Goal: Task Accomplishment & Management: Manage account settings

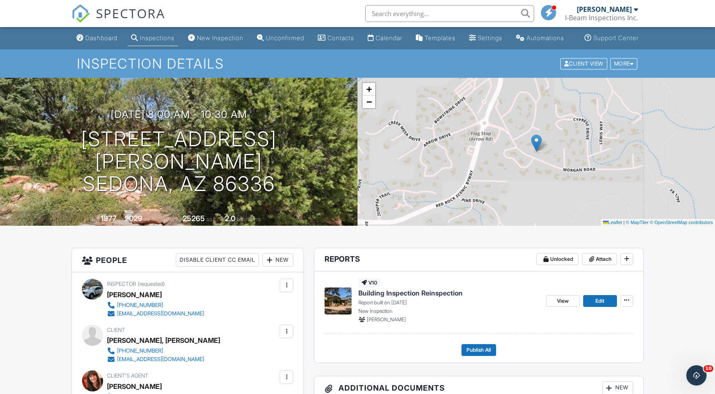
click at [93, 41] on div "Dashboard" at bounding box center [101, 37] width 32 height 7
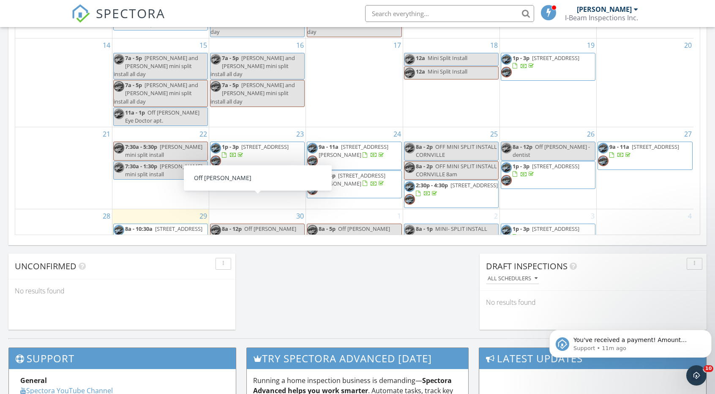
scroll to position [8, 0]
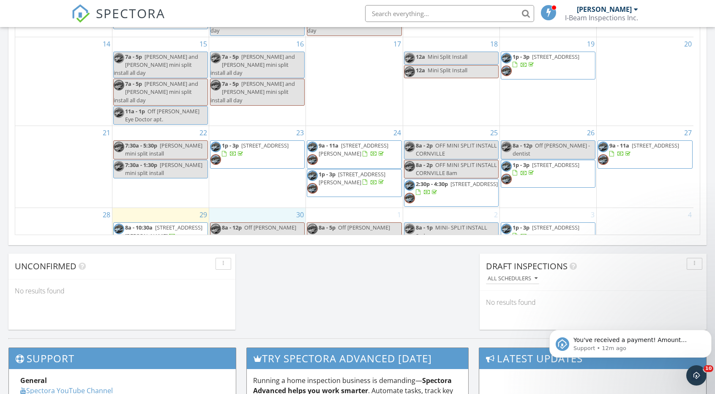
click at [252, 220] on div "30 8a - 12p Off John" at bounding box center [257, 235] width 96 height 54
click at [252, 200] on link "Event" at bounding box center [257, 199] width 44 height 14
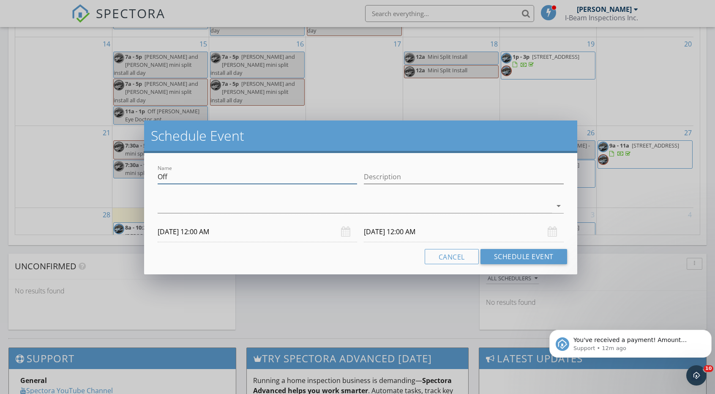
click at [185, 176] on input "Off" at bounding box center [257, 177] width 199 height 14
type input "O"
type input "Estimate"
click at [383, 176] on input "Description" at bounding box center [463, 177] width 199 height 14
type input "heating"
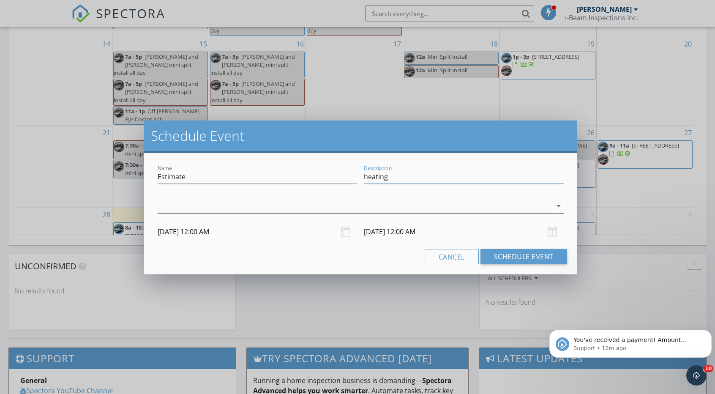
click at [371, 203] on div at bounding box center [355, 206] width 394 height 14
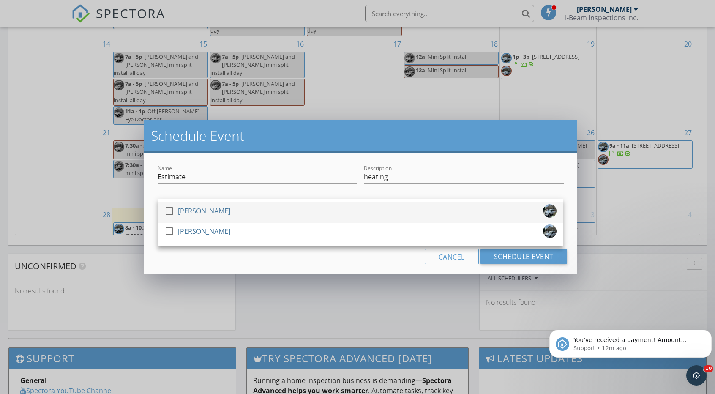
click at [170, 212] on div at bounding box center [169, 211] width 14 height 14
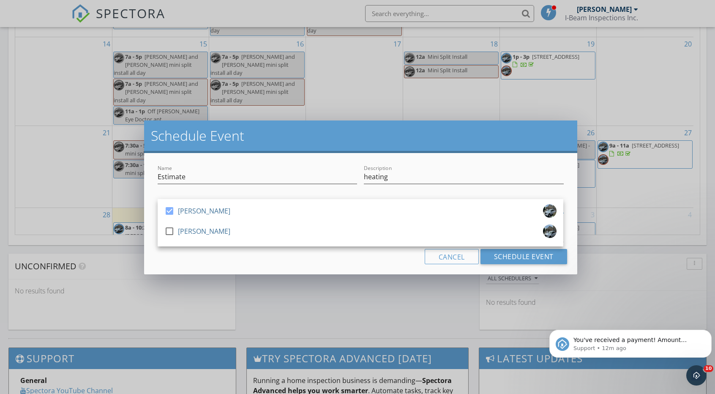
click at [309, 262] on div "Cancel Schedule Event" at bounding box center [360, 256] width 412 height 15
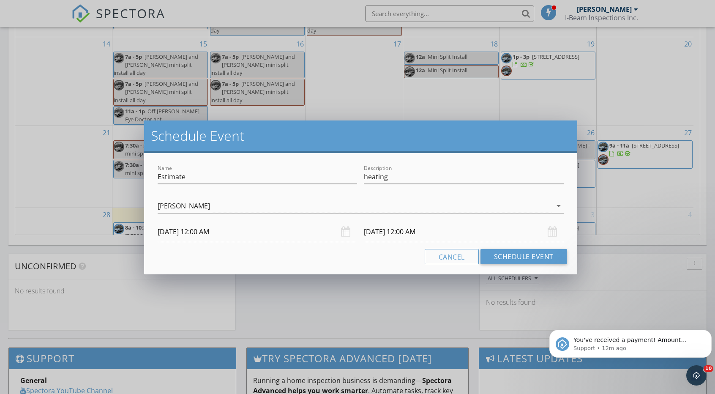
click at [390, 232] on input "10/01/2025 12:00 AM" at bounding box center [463, 231] width 199 height 21
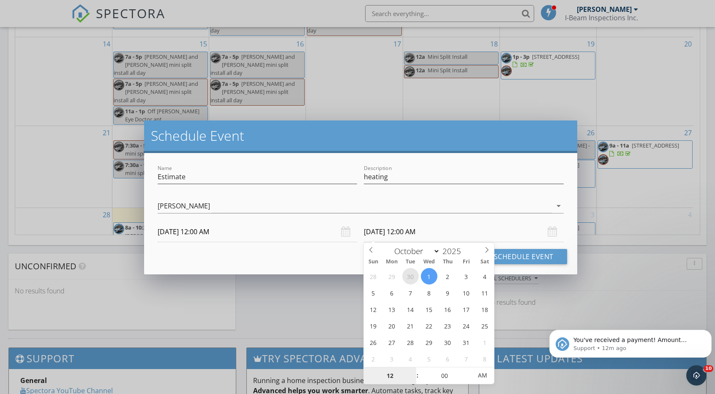
select select "8"
type input "09/30/2025 12:00 AM"
click at [231, 233] on input "09/30/2025 12:00 AM" at bounding box center [257, 231] width 199 height 21
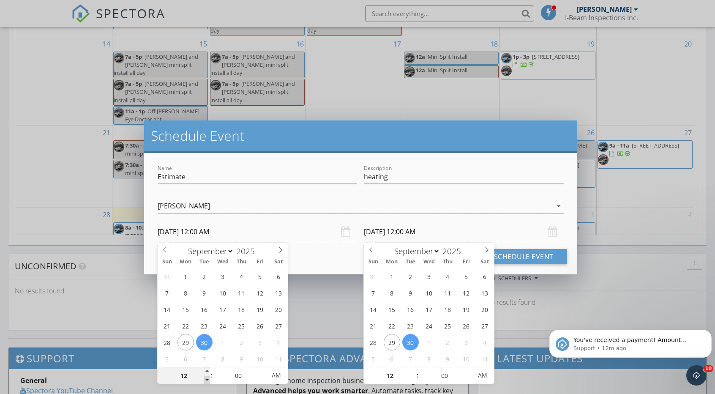
type input "11"
type input "09/30/2025 11:00 PM"
click at [206, 378] on span at bounding box center [207, 379] width 6 height 8
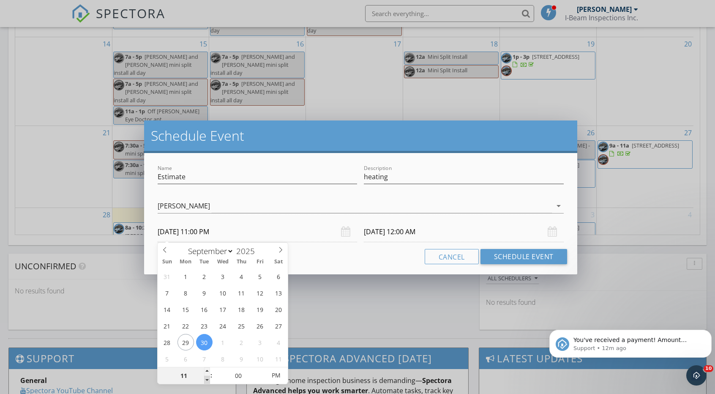
type input "09/30/2025 11:00 PM"
type input "12"
type input "09/30/2025 12:00 AM"
click at [206, 371] on span at bounding box center [207, 371] width 6 height 8
type input "01"
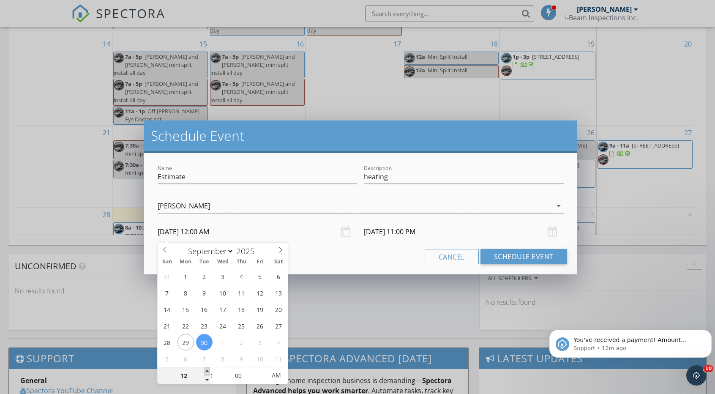
type input "09/30/2025 1:00 AM"
click at [206, 371] on span at bounding box center [207, 371] width 6 height 8
type input "09/30/2025 1:00 AM"
type input "02"
type input "09/30/2025 2:00 AM"
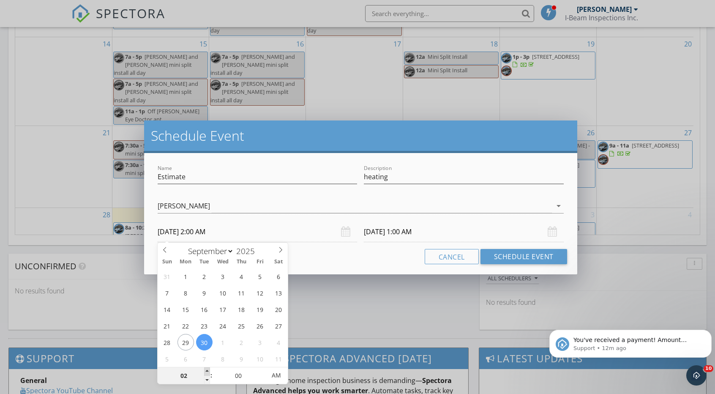
click at [206, 371] on span at bounding box center [207, 371] width 6 height 8
type input "09/30/2025 2:00 AM"
type input "03"
type input "09/30/2025 3:00 AM"
click at [206, 371] on span at bounding box center [207, 371] width 6 height 8
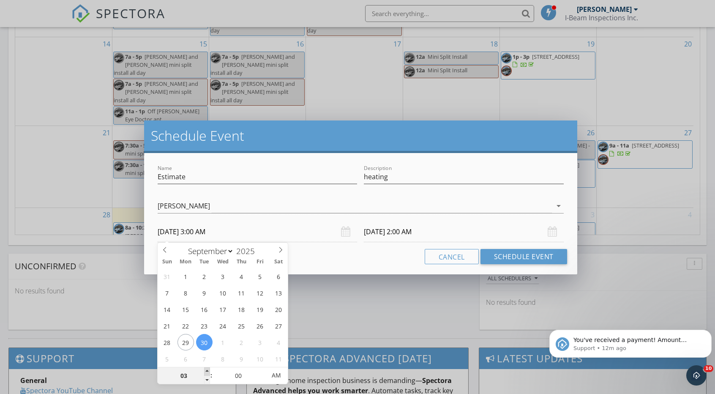
type input "09/30/2025 3:00 AM"
type input "04"
type input "09/30/2025 4:00 AM"
click at [206, 371] on span at bounding box center [207, 371] width 6 height 8
type input "09/30/2025 4:00 AM"
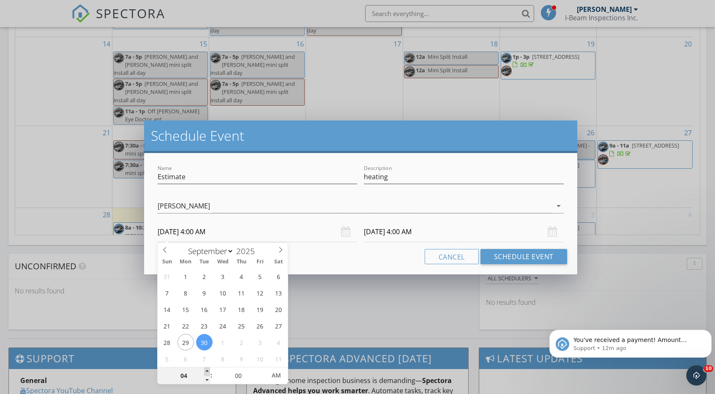
type input "05"
type input "09/30/2025 5:00 AM"
click at [206, 371] on span at bounding box center [207, 371] width 6 height 8
type input "09/30/2025 5:00 AM"
type input "06"
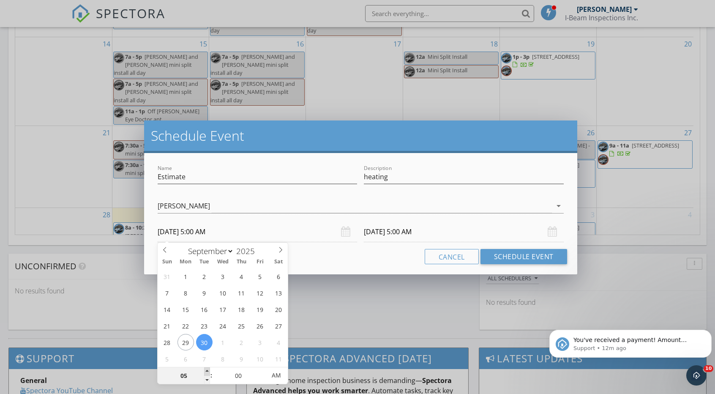
type input "09/30/2025 6:00 AM"
click at [206, 371] on span at bounding box center [207, 371] width 6 height 8
type input "09/30/2025 6:00 AM"
type input "07"
type input "09/30/2025 7:00 AM"
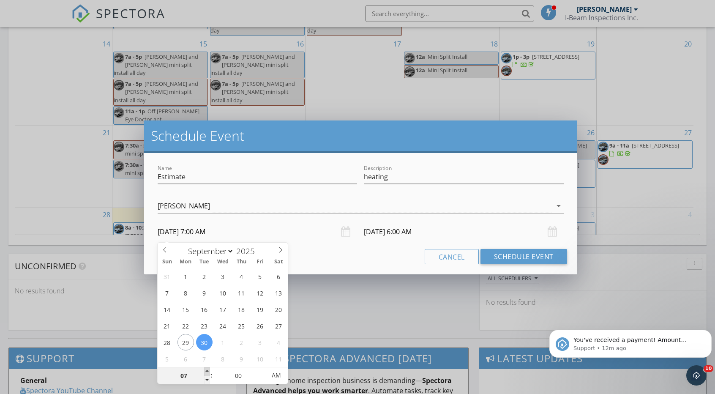
click at [206, 371] on span at bounding box center [207, 371] width 6 height 8
type input "09/30/2025 7:00 AM"
type input "08"
type input "09/30/2025 8:00 AM"
click at [206, 371] on span at bounding box center [207, 371] width 6 height 8
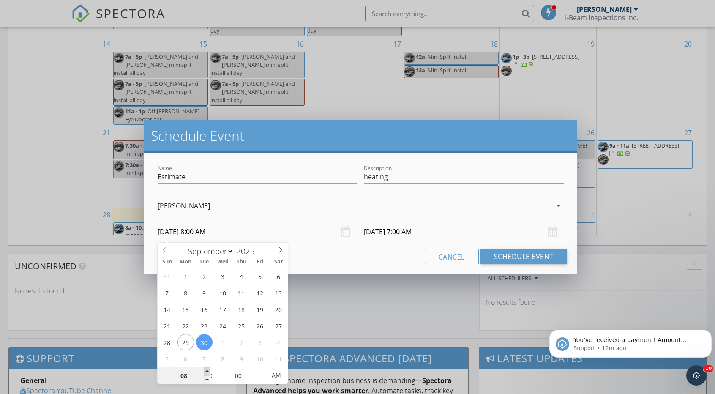
type input "09/30/2025 8:00 AM"
click at [260, 226] on input "09/30/2025 8:00 AM" at bounding box center [257, 231] width 199 height 21
click at [569, 222] on div "Name Estimate Description heating check_box Tom Teeters check_box_outline_blank…" at bounding box center [360, 213] width 433 height 121
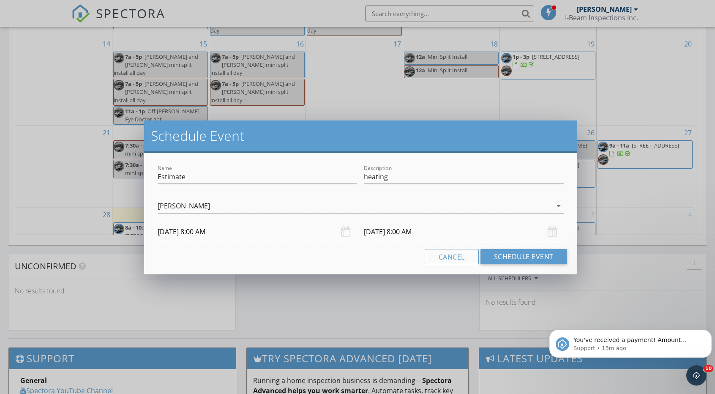
click at [457, 229] on input "09/30/2025 8:00 AM" at bounding box center [463, 231] width 199 height 21
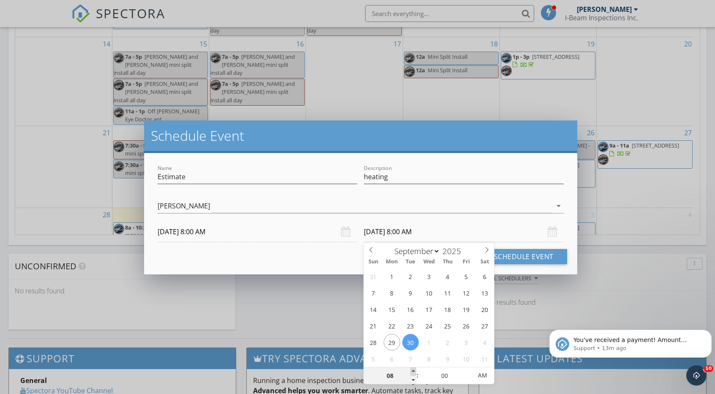
type input "09"
type input "09/30/2025 9:00 AM"
click at [413, 370] on span at bounding box center [413, 371] width 6 height 8
click at [463, 224] on input "09/30/2025 9:00 AM" at bounding box center [463, 231] width 199 height 21
click at [558, 158] on div "Name Estimate Description heating check_box Tom Teeters check_box_outline_blank…" at bounding box center [360, 213] width 433 height 121
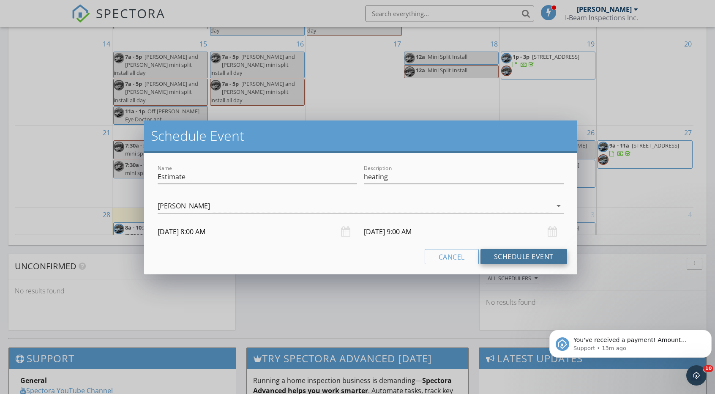
click at [530, 256] on button "Schedule Event" at bounding box center [523, 256] width 87 height 15
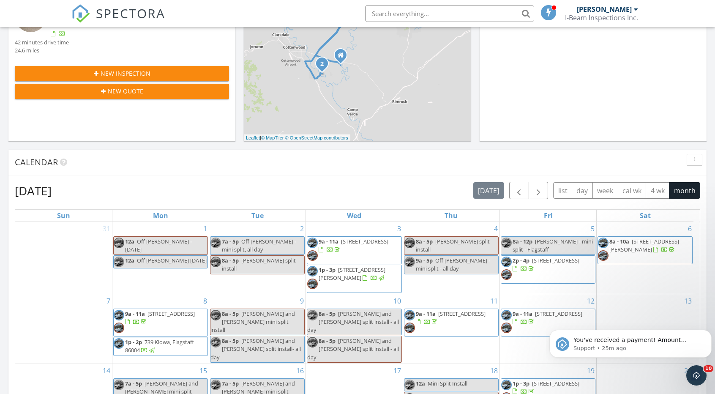
scroll to position [219, 0]
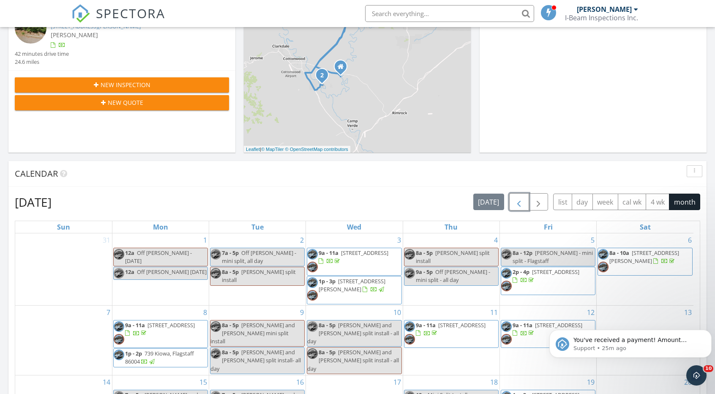
click at [522, 204] on span "button" at bounding box center [519, 202] width 10 height 10
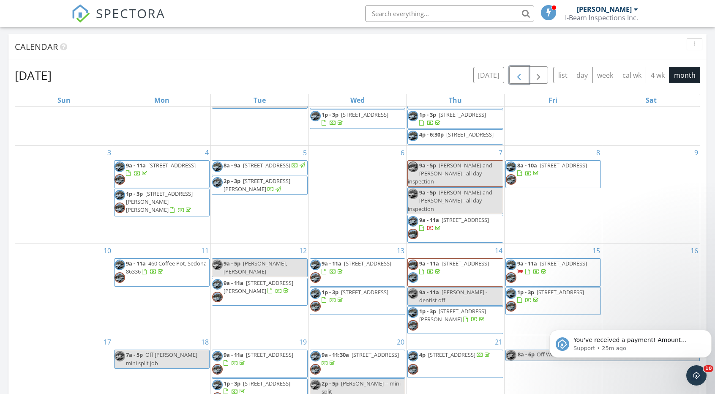
scroll to position [84, 0]
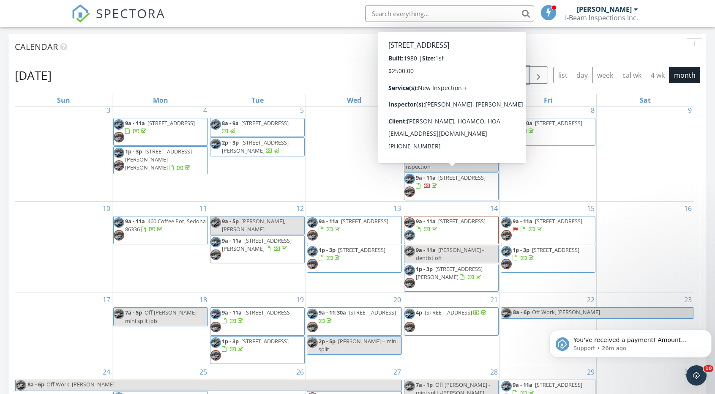
click at [438, 177] on span "3340 W State Rte 89A, Sedona 86336" at bounding box center [461, 178] width 47 height 8
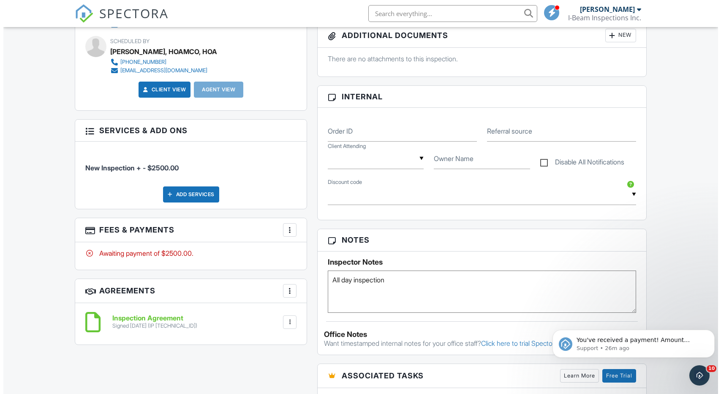
scroll to position [422, 0]
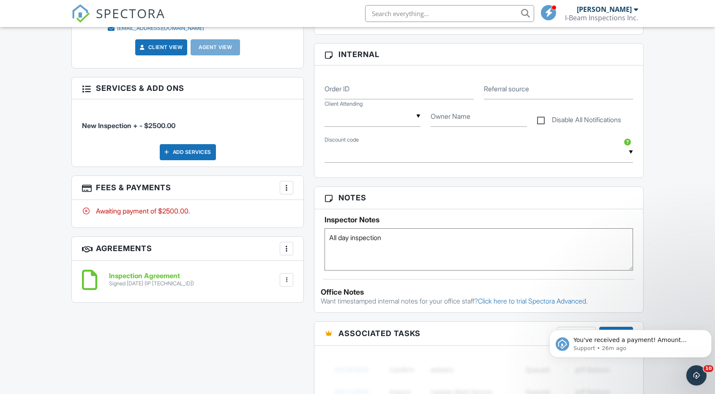
click at [286, 192] on div at bounding box center [286, 187] width 8 height 8
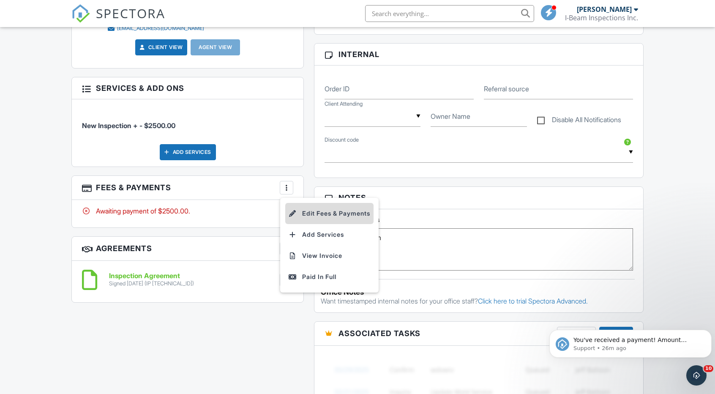
click at [319, 224] on li "Edit Fees & Payments" at bounding box center [329, 213] width 88 height 21
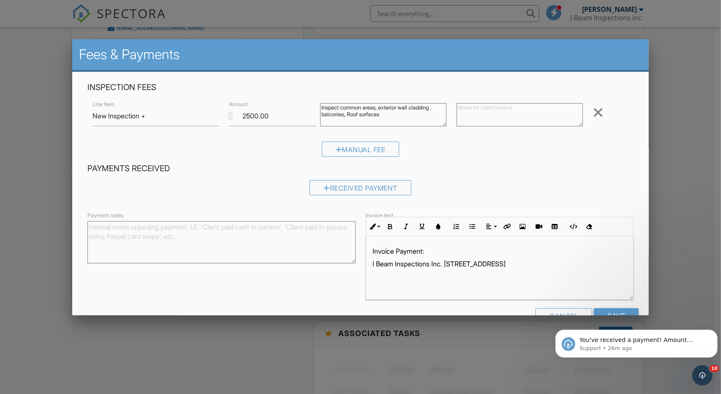
click at [501, 266] on p "I Beam Inspections Inc. 4260 E garden Ln Cottonwood AZ 86326" at bounding box center [500, 263] width 254 height 9
click at [454, 279] on p at bounding box center [500, 276] width 254 height 9
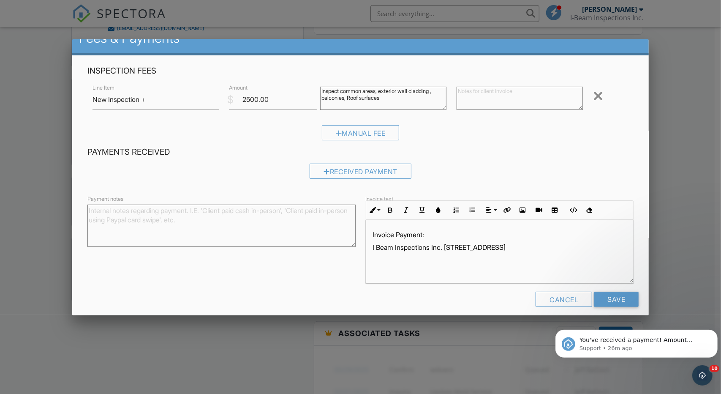
scroll to position [24, 0]
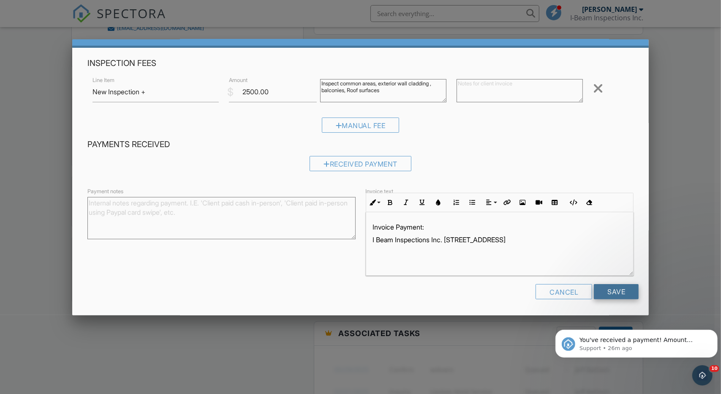
click at [612, 293] on input "Save" at bounding box center [616, 291] width 45 height 15
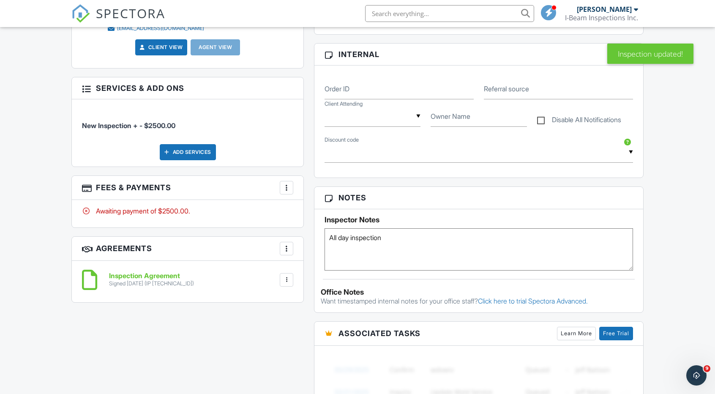
click at [284, 192] on div at bounding box center [286, 187] width 8 height 8
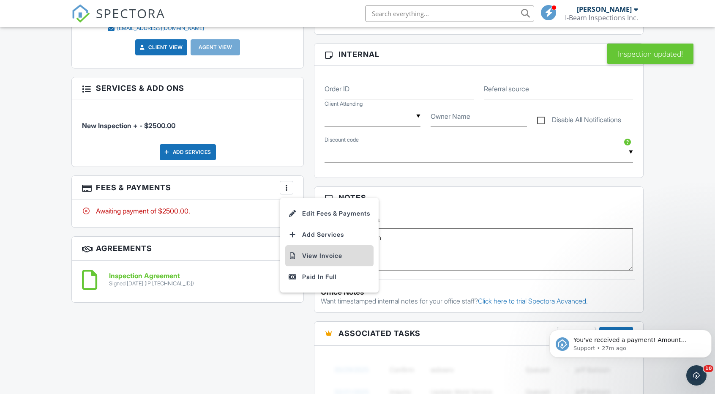
click at [328, 262] on li "View Invoice" at bounding box center [329, 255] width 88 height 21
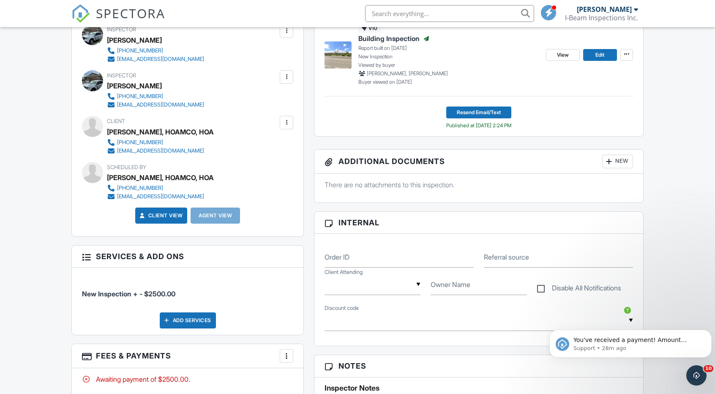
scroll to position [253, 0]
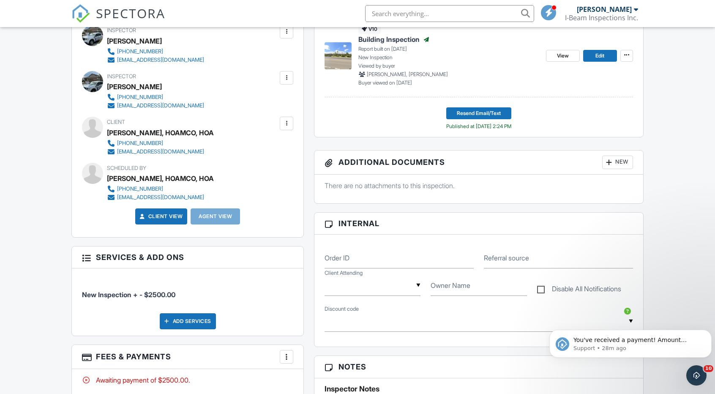
drag, startPoint x: 155, startPoint y: 161, endPoint x: 141, endPoint y: 160, distance: 14.0
click at [141, 155] on div "clash@hoamco.com" at bounding box center [160, 151] width 87 height 7
click at [128, 155] on div "clash@hoamco.com" at bounding box center [160, 151] width 87 height 7
click at [286, 128] on div at bounding box center [286, 123] width 8 height 8
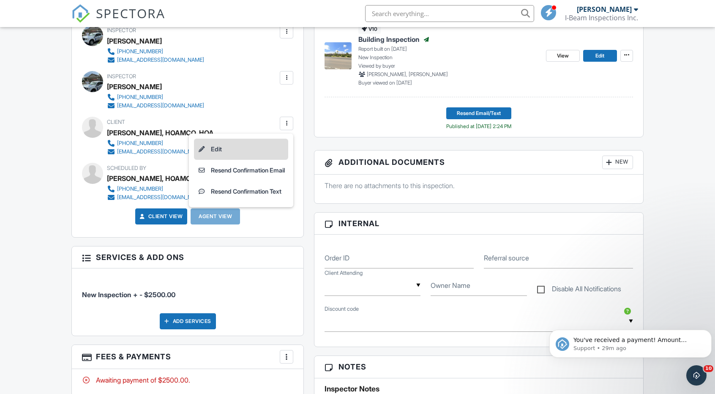
click at [223, 160] on li "Edit" at bounding box center [241, 149] width 94 height 21
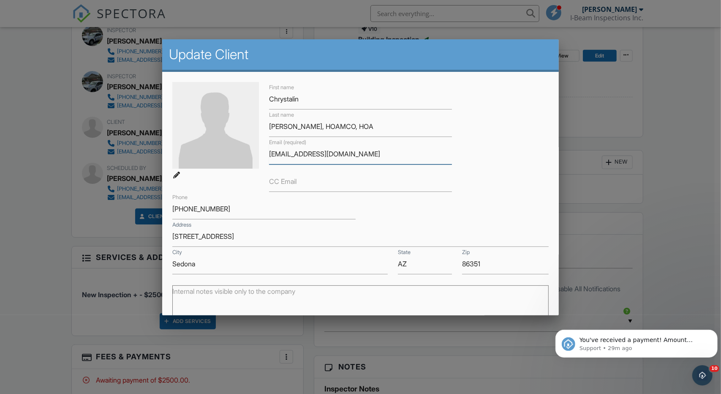
drag, startPoint x: 342, startPoint y: 154, endPoint x: 265, endPoint y: 157, distance: 76.5
click at [265, 157] on div "Email (required) clash@hoamco.com" at bounding box center [360, 150] width 193 height 27
click at [702, 138] on div at bounding box center [360, 204] width 721 height 492
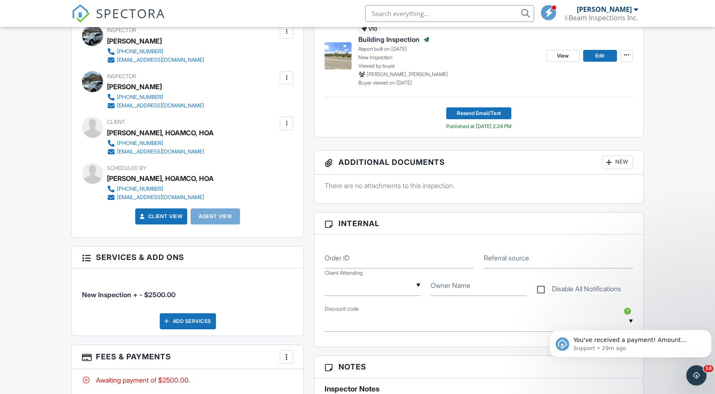
click at [285, 128] on div at bounding box center [286, 123] width 8 height 8
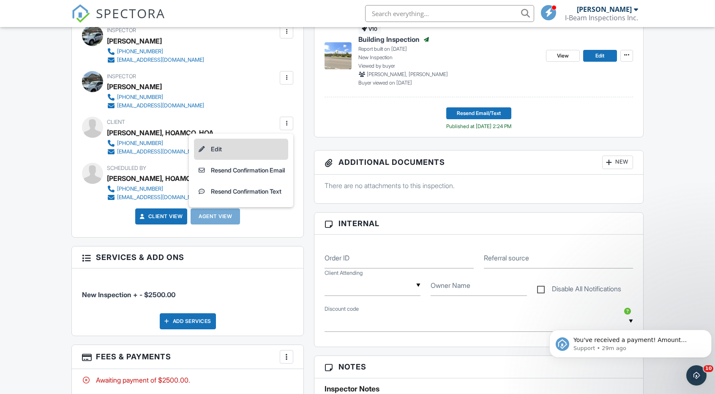
click at [229, 157] on li "Edit" at bounding box center [241, 149] width 94 height 21
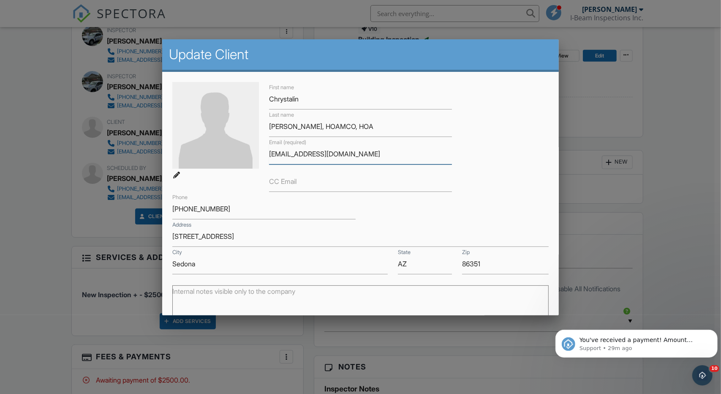
drag, startPoint x: 350, startPoint y: 157, endPoint x: 264, endPoint y: 153, distance: 85.4
click at [264, 153] on div "Email (required) clash@hoamco.com" at bounding box center [360, 150] width 193 height 27
click at [695, 78] on div at bounding box center [360, 204] width 721 height 492
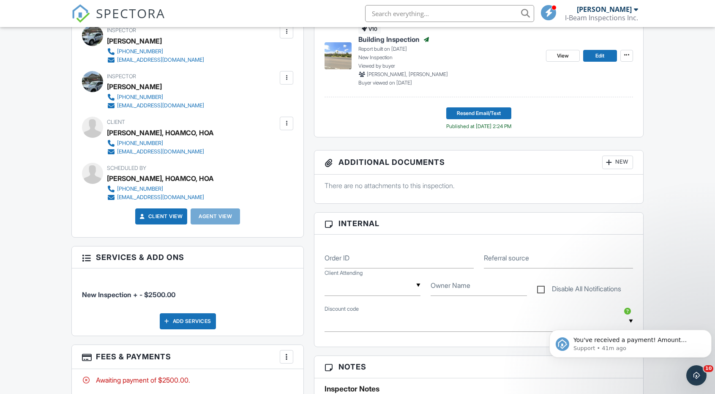
scroll to position [0, 0]
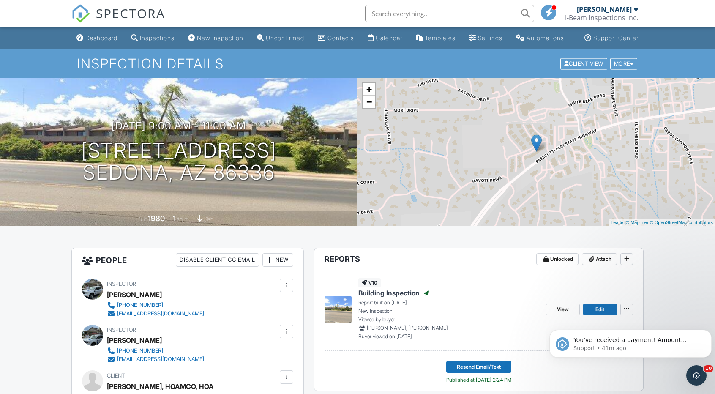
click at [88, 41] on div "Dashboard" at bounding box center [101, 37] width 32 height 7
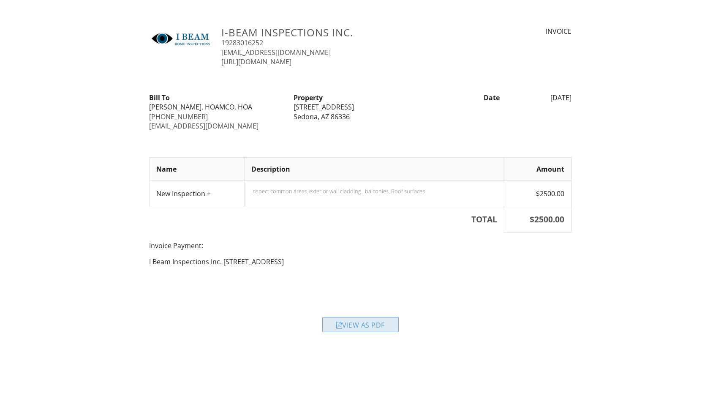
click at [367, 325] on div "View as PDF" at bounding box center [360, 324] width 76 height 15
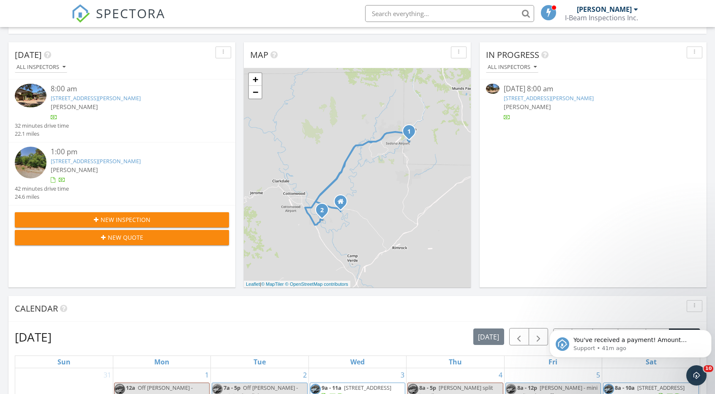
click at [121, 236] on span "New Quote" at bounding box center [125, 237] width 35 height 9
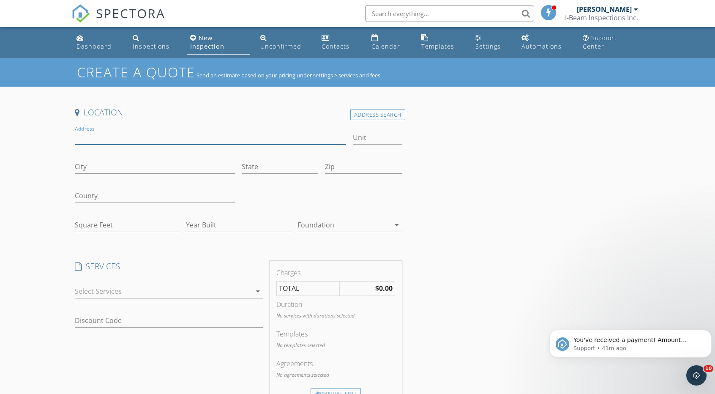
click at [118, 135] on input "Address" at bounding box center [210, 138] width 271 height 14
type input "50 [PERSON_NAME]"
click at [118, 168] on input "City" at bounding box center [155, 167] width 160 height 14
type input "Sedona"
click at [271, 171] on input "State" at bounding box center [280, 167] width 76 height 14
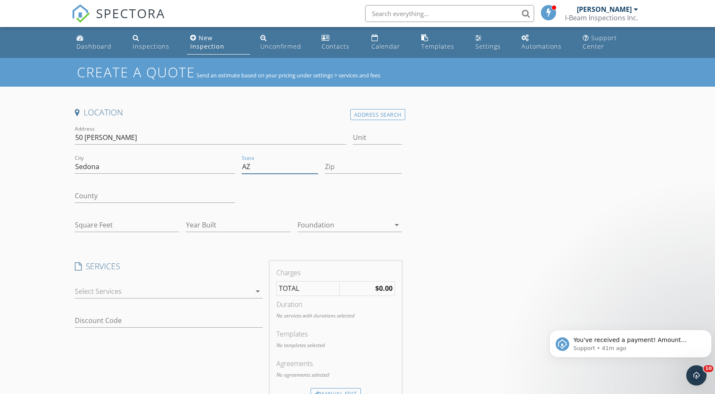
type input "AZ"
click at [348, 169] on input "Zip" at bounding box center [363, 167] width 76 height 14
type input "863"
click at [106, 225] on input "Square Feet" at bounding box center [127, 225] width 104 height 14
type input "13100"
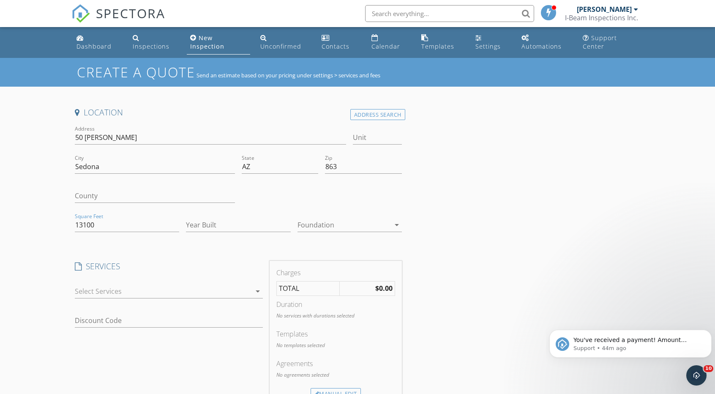
click at [131, 237] on div at bounding box center [127, 237] width 104 height 5
click at [464, 237] on div "Location Address Search Address [STREET_ADDRESS][PERSON_NAME][US_STATE] County …" at bounding box center [357, 362] width 572 height 511
click at [163, 293] on div at bounding box center [163, 291] width 176 height 14
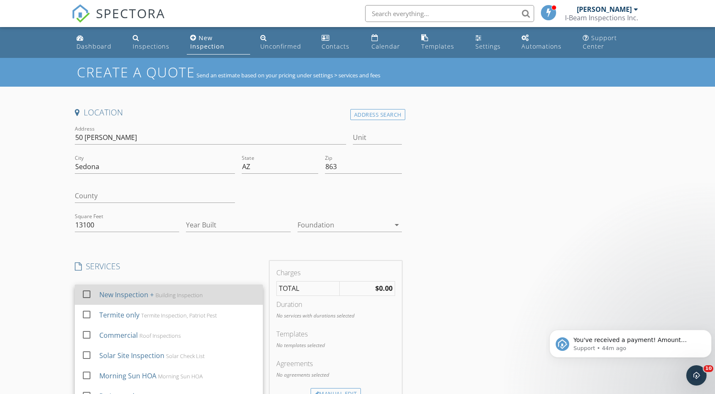
click at [86, 293] on div at bounding box center [86, 293] width 14 height 14
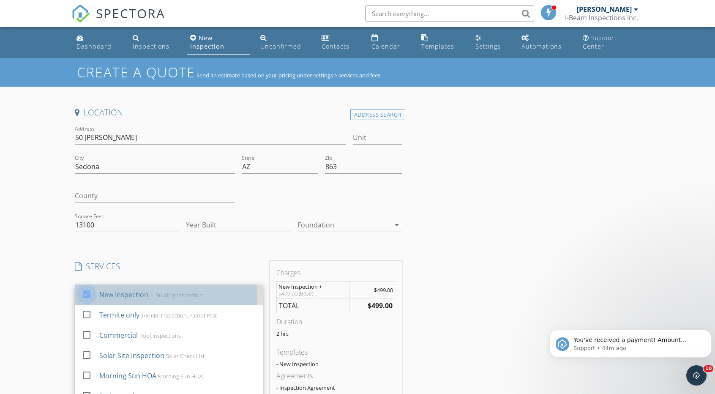
click at [88, 292] on div at bounding box center [86, 293] width 14 height 14
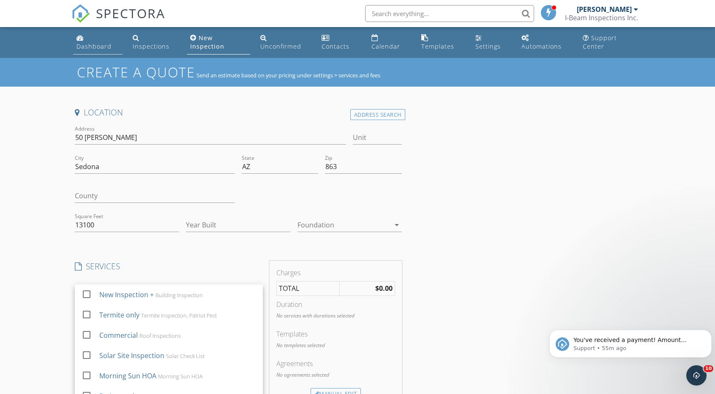
click at [86, 46] on div "Dashboard" at bounding box center [93, 46] width 35 height 8
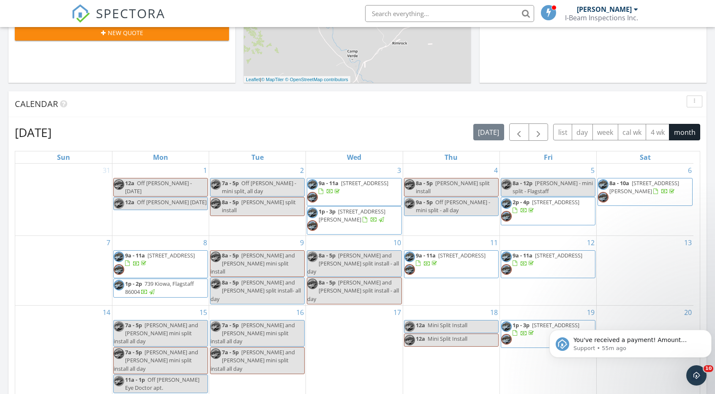
scroll to position [296, 0]
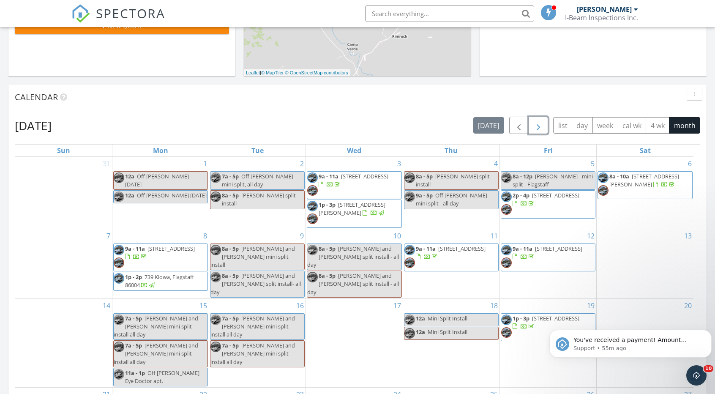
click at [538, 127] on span "button" at bounding box center [538, 125] width 10 height 10
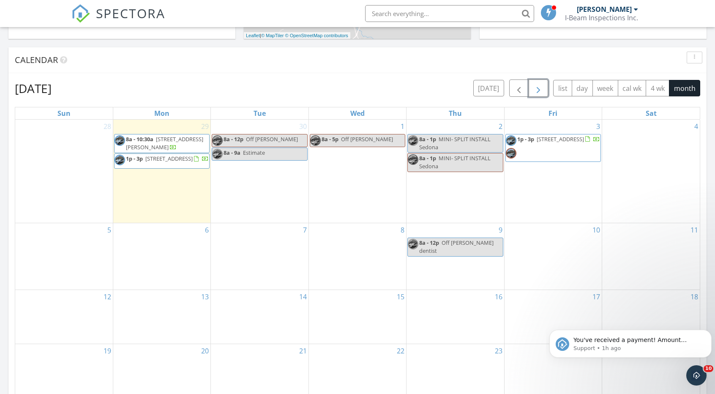
scroll to position [338, 0]
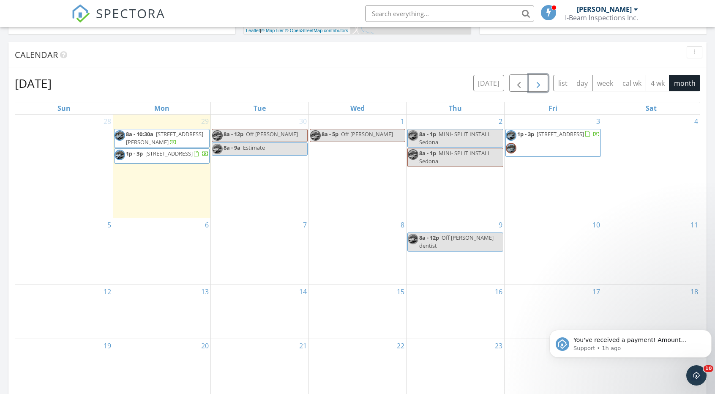
click at [248, 170] on div "30 8a - 12p Off [PERSON_NAME] 8a - 9a Estimate" at bounding box center [259, 165] width 97 height 103
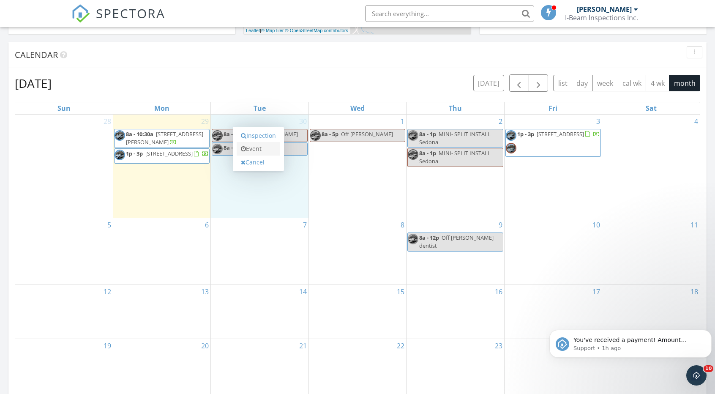
click at [260, 150] on link "Event" at bounding box center [259, 149] width 44 height 14
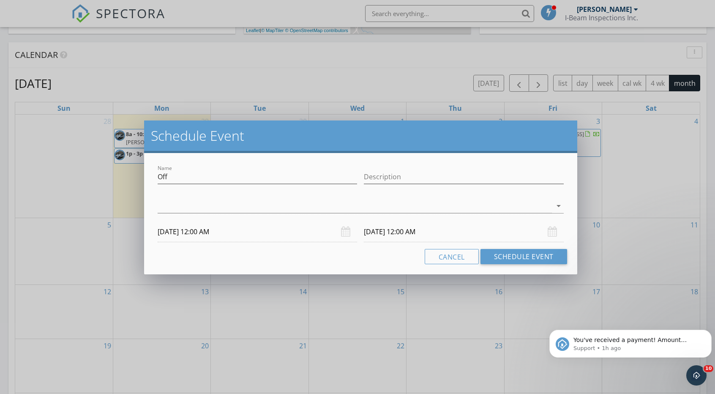
click at [182, 231] on input "[DATE] 12:00 AM" at bounding box center [257, 231] width 199 height 21
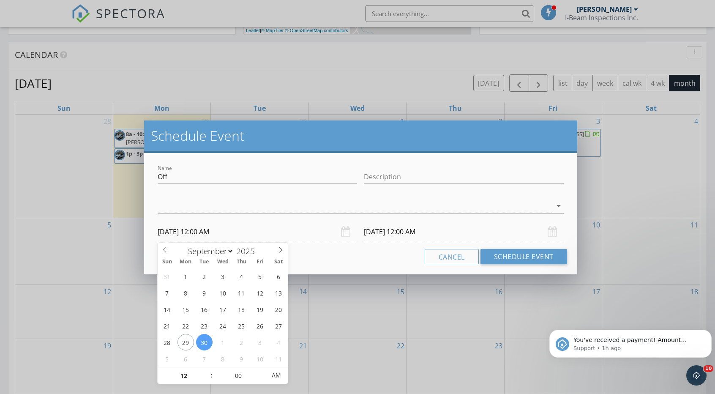
click at [258, 230] on input "[DATE] 12:00 AM" at bounding box center [257, 231] width 199 height 21
type input "[DATE] 12:00 PM"
click at [278, 376] on span "AM" at bounding box center [275, 375] width 23 height 17
click at [427, 231] on input "[DATE] 12:00 PM" at bounding box center [463, 231] width 199 height 21
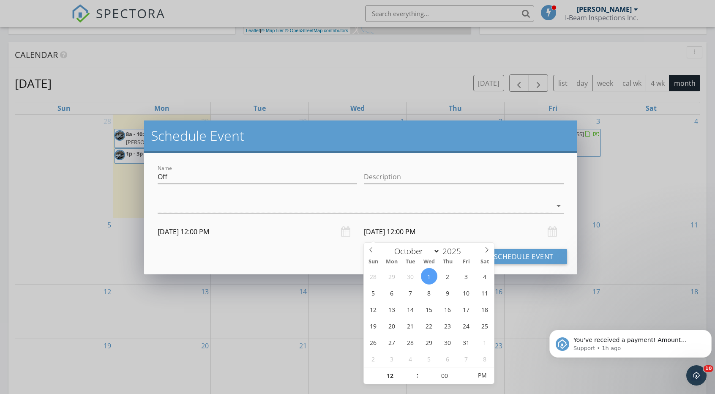
click at [444, 234] on input "[DATE] 12:00 PM" at bounding box center [463, 231] width 199 height 21
type input "01"
type input "[DATE] 1:00 PM"
click at [412, 370] on span at bounding box center [413, 371] width 6 height 8
select select "8"
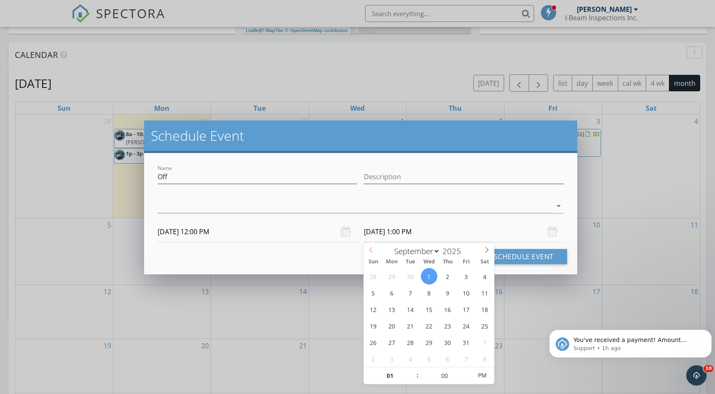
click at [371, 250] on icon at bounding box center [371, 250] width 6 height 6
type input "[DATE] 1:00 PM"
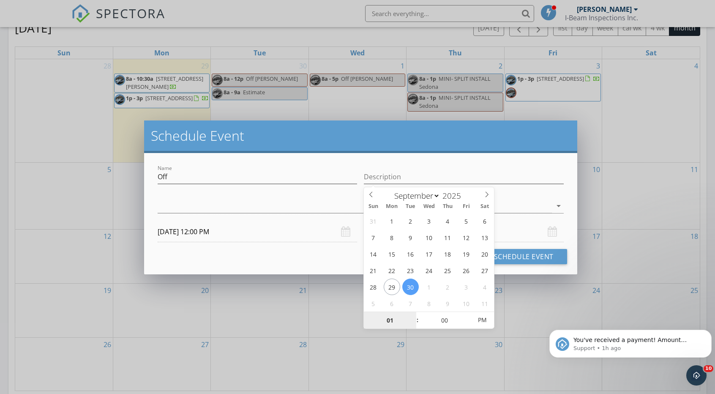
scroll to position [380, 0]
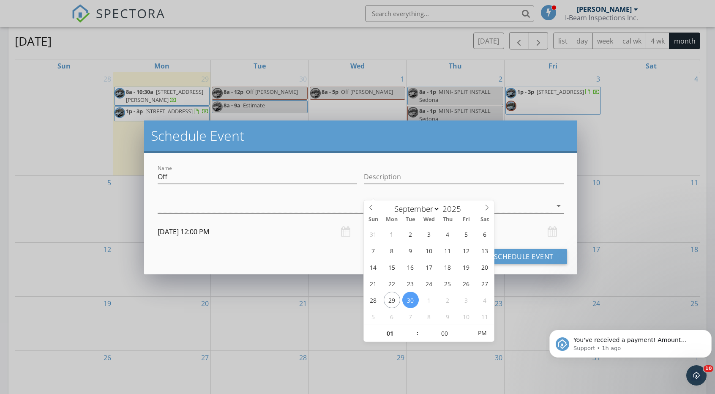
click at [518, 202] on div at bounding box center [355, 206] width 394 height 14
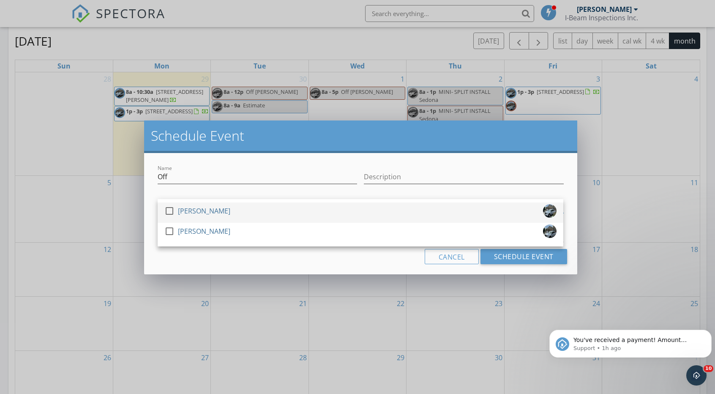
click at [169, 209] on div at bounding box center [169, 211] width 14 height 14
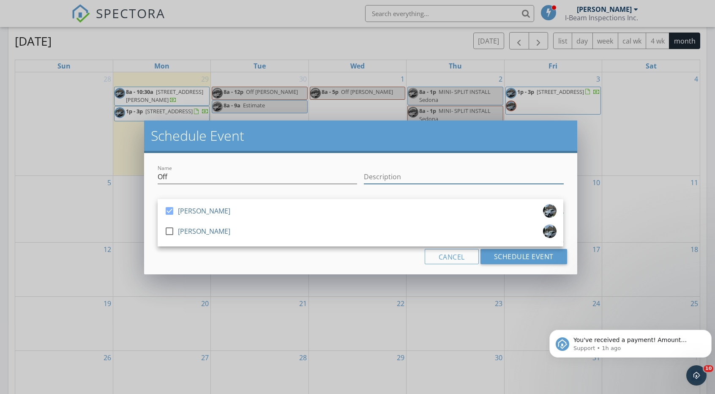
click at [379, 174] on input "Description" at bounding box center [463, 177] width 199 height 14
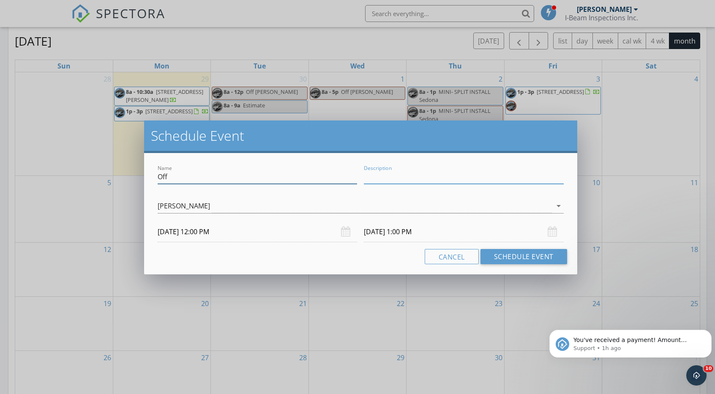
click at [178, 174] on input "Off" at bounding box center [257, 177] width 199 height 14
type input "O"
type input "Radio Add"
click at [302, 259] on div "Cancel Schedule Event" at bounding box center [360, 256] width 412 height 15
click at [522, 258] on button "Schedule Event" at bounding box center [523, 256] width 87 height 15
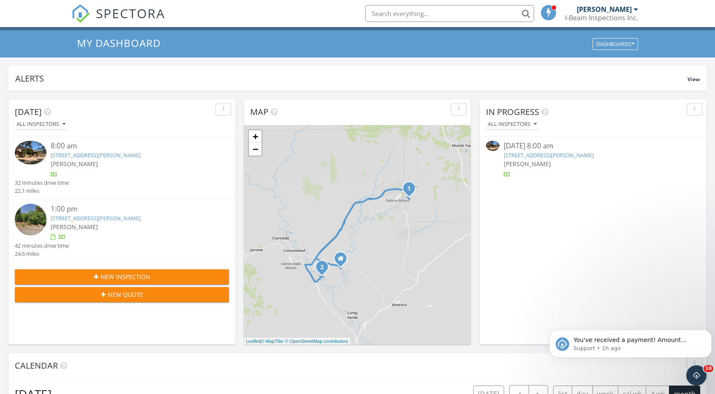
scroll to position [0, 0]
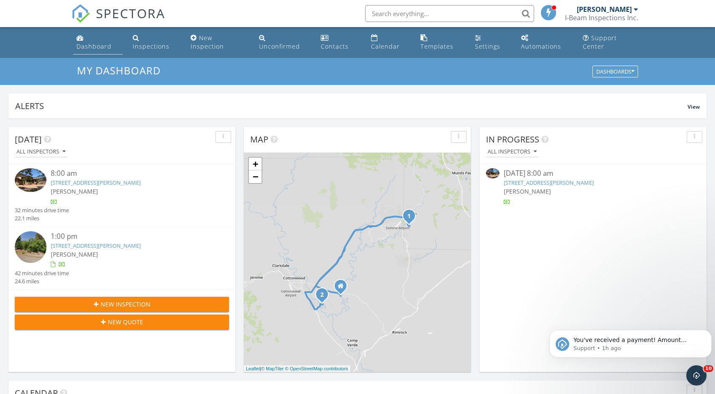
click at [89, 46] on div "Dashboard" at bounding box center [93, 46] width 35 height 8
click at [85, 45] on div "Dashboard" at bounding box center [93, 46] width 35 height 8
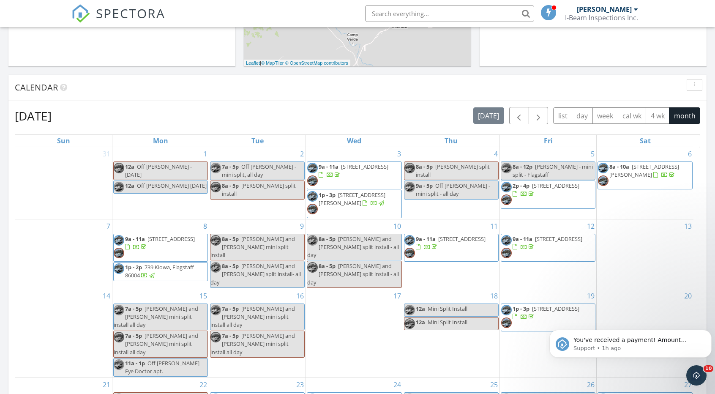
scroll to position [227, 0]
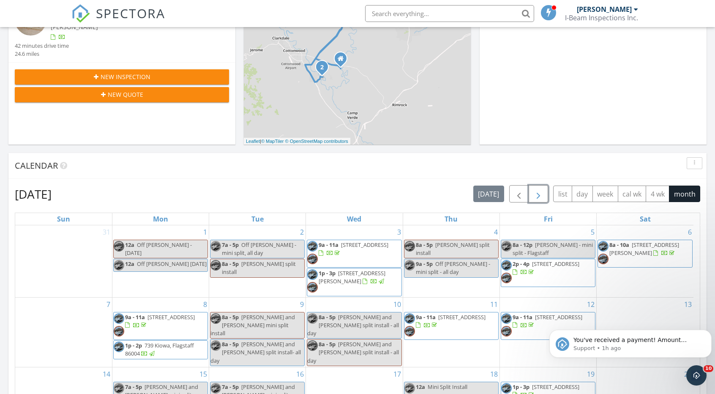
click at [537, 196] on span "button" at bounding box center [538, 194] width 10 height 10
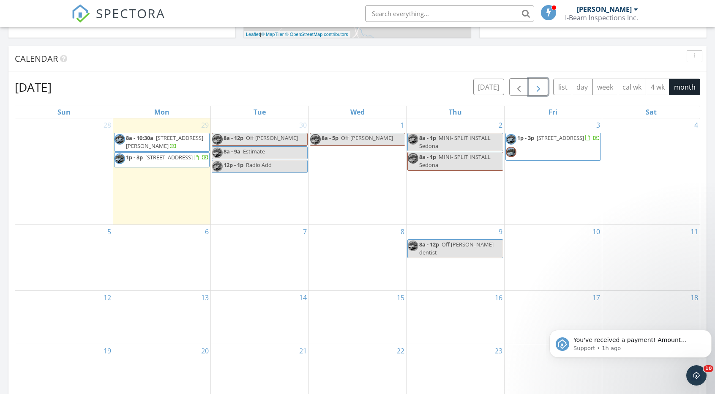
scroll to position [396, 0]
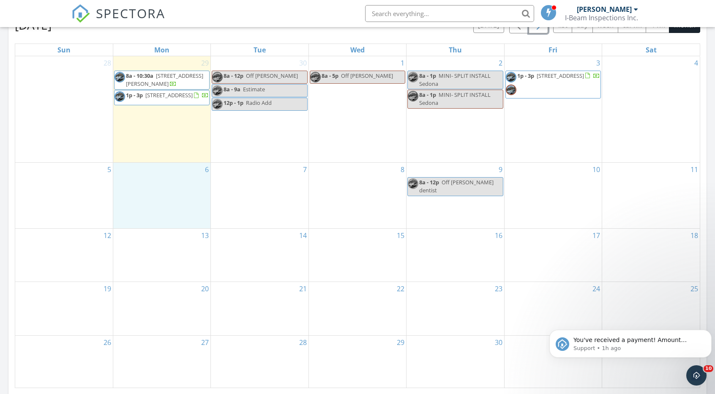
click at [142, 180] on div "6" at bounding box center [161, 195] width 97 height 65
click at [155, 161] on link "Event" at bounding box center [161, 159] width 44 height 14
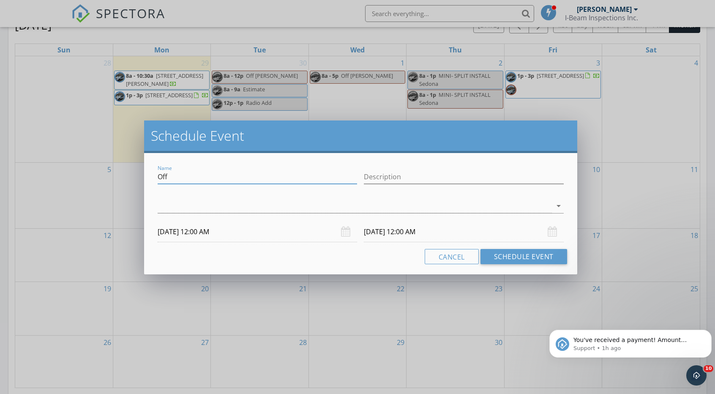
click at [179, 177] on input "Off" at bounding box center [257, 177] width 199 height 14
type input "O"
type input "%"
type input "50 [PERSON_NAME] [PERSON_NAME]"
click at [225, 231] on input "[DATE] 12:00 AM" at bounding box center [257, 231] width 199 height 21
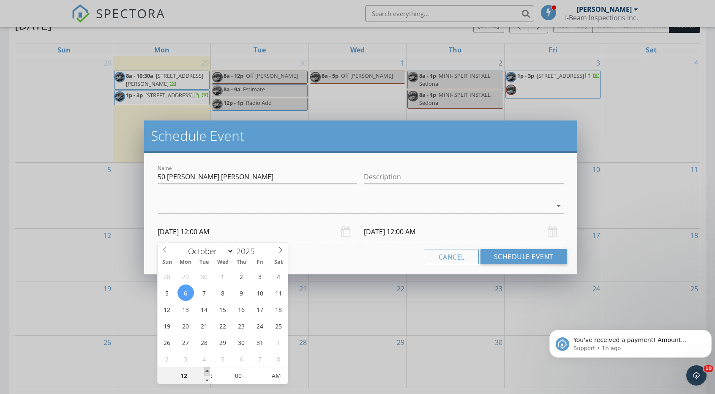
type input "01"
type input "[DATE] 1:00 AM"
click at [207, 371] on span at bounding box center [207, 371] width 6 height 8
type input "02"
type input "[DATE] 2:00 AM"
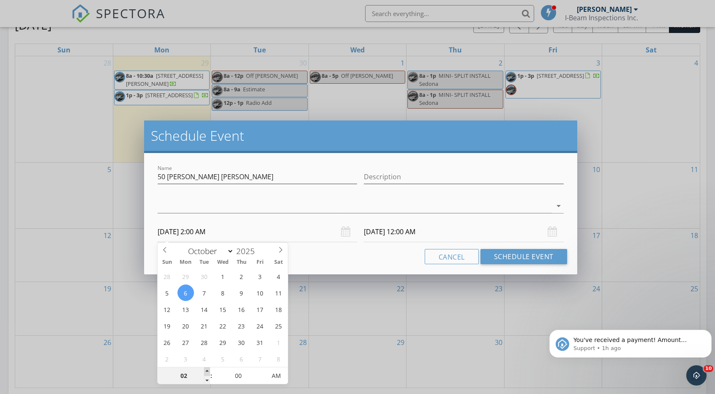
click at [207, 371] on span at bounding box center [207, 371] width 6 height 8
type input "[DATE] 2:00 AM"
type input "03"
type input "[DATE] 3:00 AM"
click at [207, 371] on span at bounding box center [207, 371] width 6 height 8
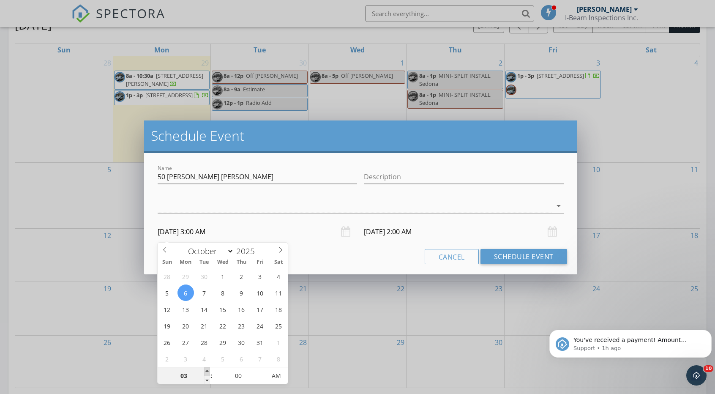
type input "[DATE] 3:00 AM"
type input "04"
type input "[DATE] 4:00 AM"
click at [207, 371] on span at bounding box center [207, 371] width 6 height 8
type input "05"
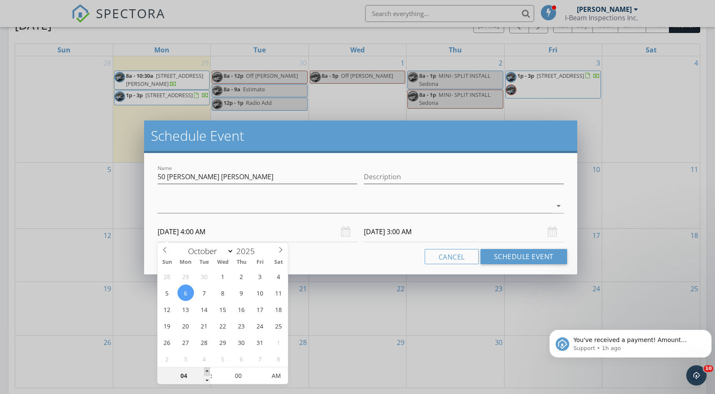
type input "10/06/2025 5:00 AM"
click at [207, 371] on span at bounding box center [207, 371] width 6 height 8
type input "10/07/2025 5:00 AM"
type input "06"
type input "10/06/2025 6:00 AM"
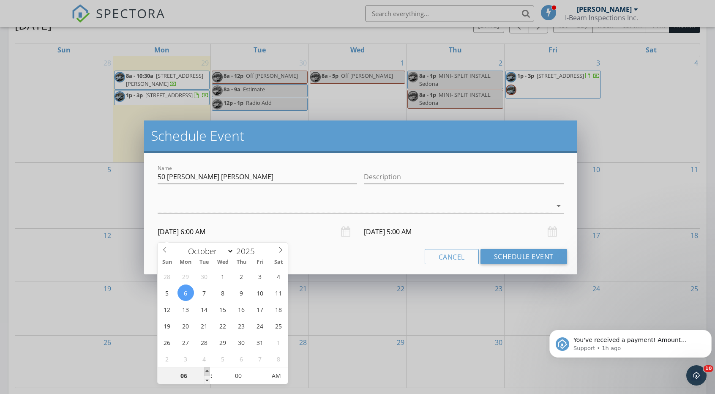
click at [207, 371] on span at bounding box center [207, 371] width 6 height 8
type input "10/07/2025 6:00 AM"
type input "07"
type input "10/06/2025 7:00 AM"
click at [207, 371] on span at bounding box center [207, 371] width 6 height 8
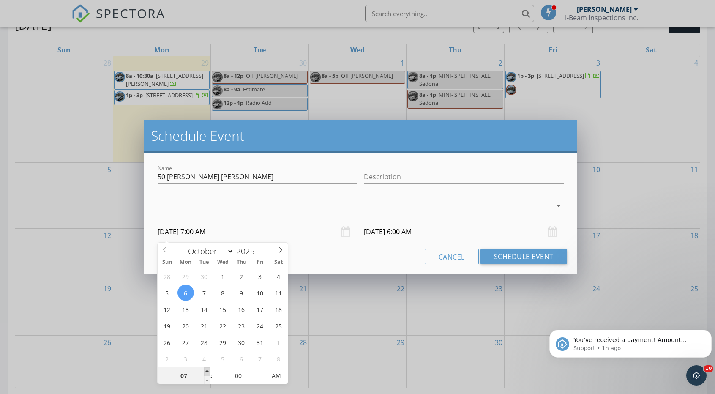
type input "10/07/2025 7:00 AM"
type input "08"
type input "10/06/2025 8:00 AM"
click at [207, 371] on span at bounding box center [207, 371] width 6 height 8
type input "10/07/2025 8:00 AM"
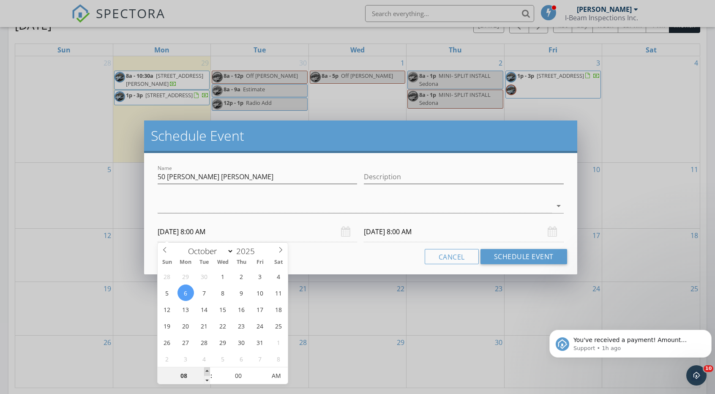
type input "09"
type input "10/06/2025 9:00 AM"
click at [207, 371] on span at bounding box center [207, 371] width 6 height 8
type input "10/07/2025 9:00 AM"
click at [256, 229] on input "10/06/2025 9:00 AM" at bounding box center [257, 231] width 199 height 21
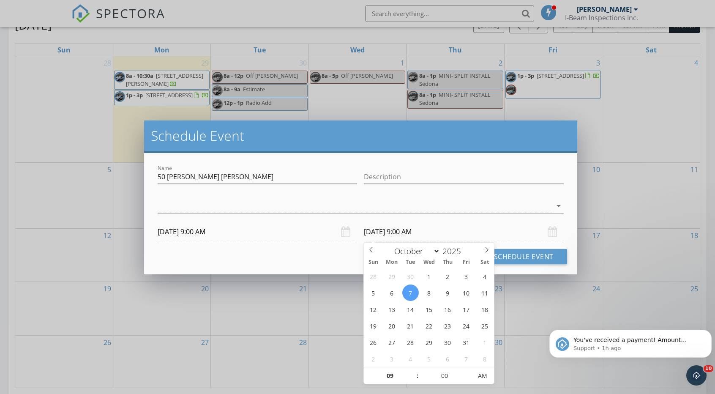
click at [457, 231] on input "10/07/2025 9:00 AM" at bounding box center [463, 231] width 199 height 21
type input "10"
type input "10/07/2025 10:00 AM"
click at [411, 370] on span at bounding box center [413, 371] width 6 height 8
type input "09"
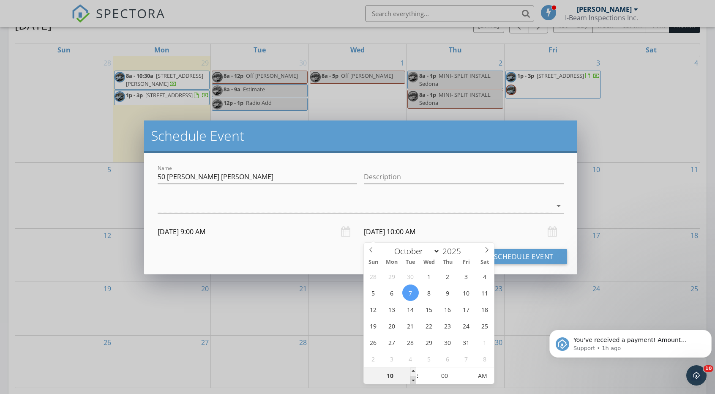
type input "10/07/2025 9:00 AM"
click at [412, 379] on span at bounding box center [413, 379] width 6 height 8
type input "08"
type input "10/07/2025 8:00 AM"
click at [412, 379] on span at bounding box center [413, 379] width 6 height 8
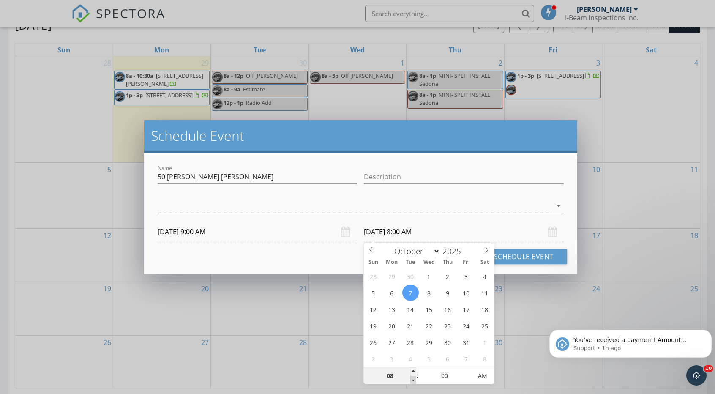
type input "07"
type input "10/07/2025 7:00 AM"
click at [412, 379] on span at bounding box center [413, 379] width 6 height 8
type input "06"
type input "10/07/2025 6:00 AM"
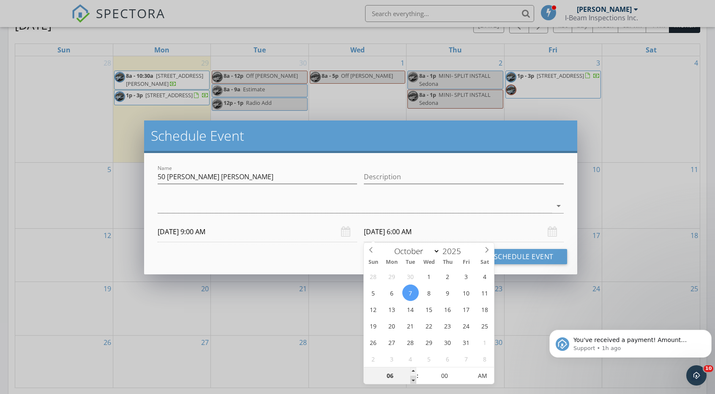
click at [412, 379] on span at bounding box center [413, 379] width 6 height 8
type input "05"
click at [412, 379] on span at bounding box center [413, 379] width 6 height 8
type input "10/07/2025 5:00 PM"
click at [481, 376] on span "AM" at bounding box center [482, 375] width 23 height 17
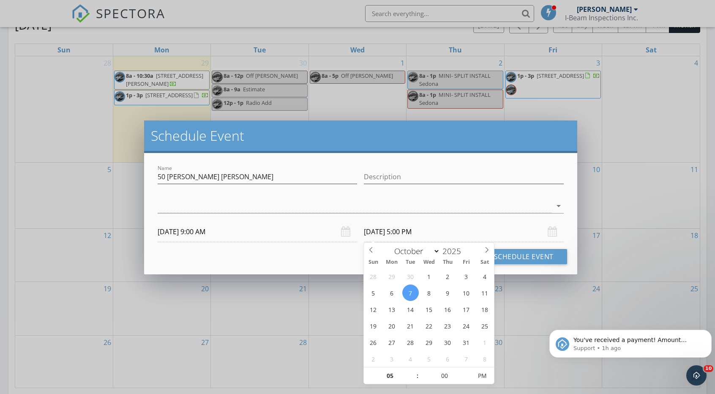
click at [449, 226] on input "10/07/2025 5:00 PM" at bounding box center [463, 231] width 199 height 21
click at [295, 258] on div "Cancel Schedule Event" at bounding box center [360, 256] width 412 height 15
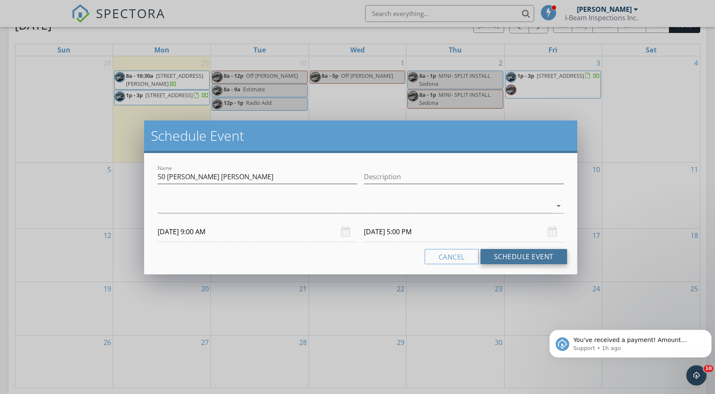
click at [509, 256] on button "Schedule Event" at bounding box center [523, 256] width 87 height 15
click at [405, 209] on div at bounding box center [355, 206] width 394 height 14
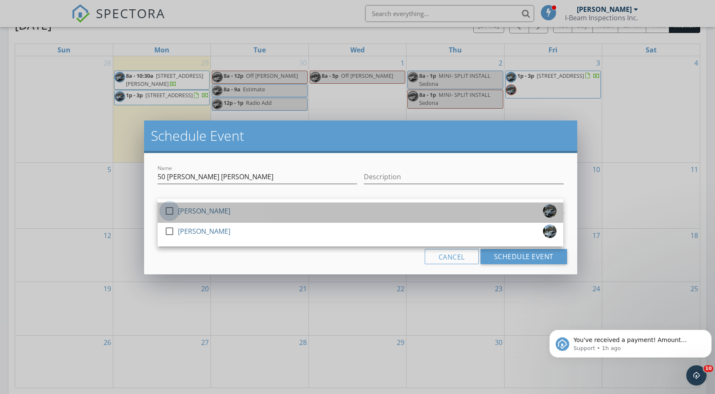
click at [171, 212] on div at bounding box center [169, 211] width 14 height 14
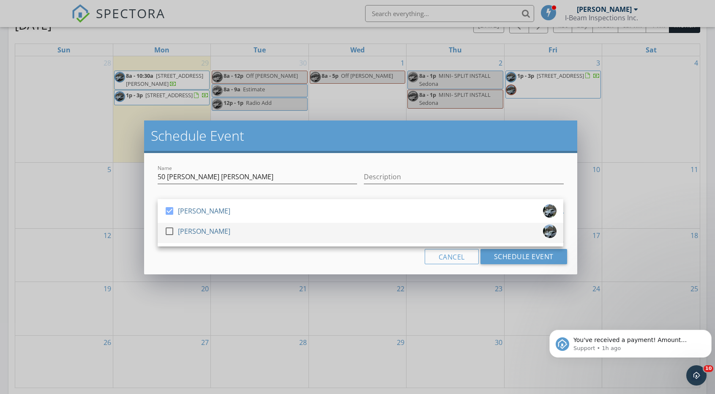
click at [170, 231] on div at bounding box center [169, 231] width 14 height 14
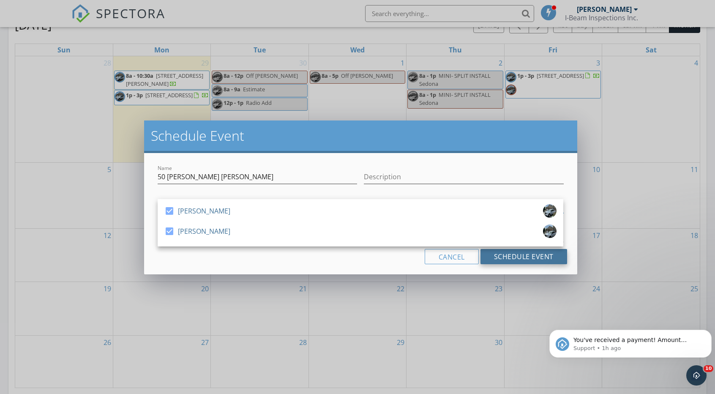
click at [503, 258] on button "Schedule Event" at bounding box center [523, 256] width 87 height 15
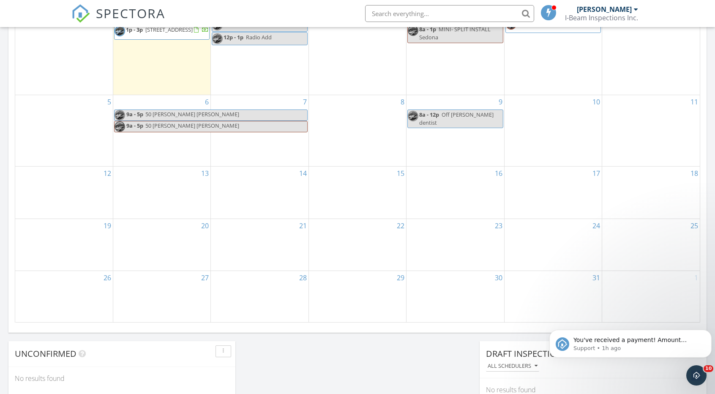
scroll to position [481, 0]
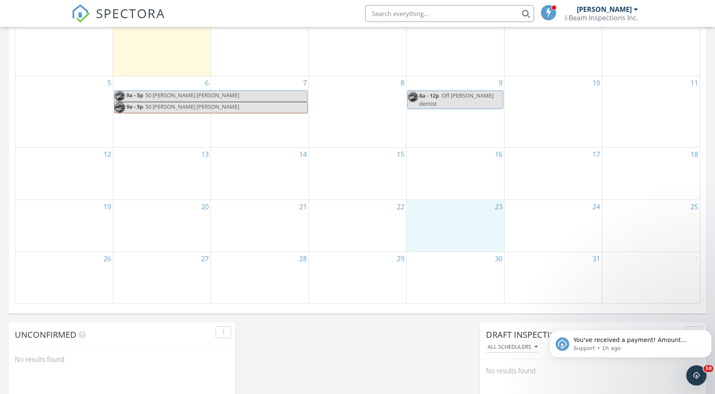
click at [471, 209] on div "23" at bounding box center [454, 226] width 97 height 52
click at [463, 190] on link "Event" at bounding box center [455, 189] width 44 height 14
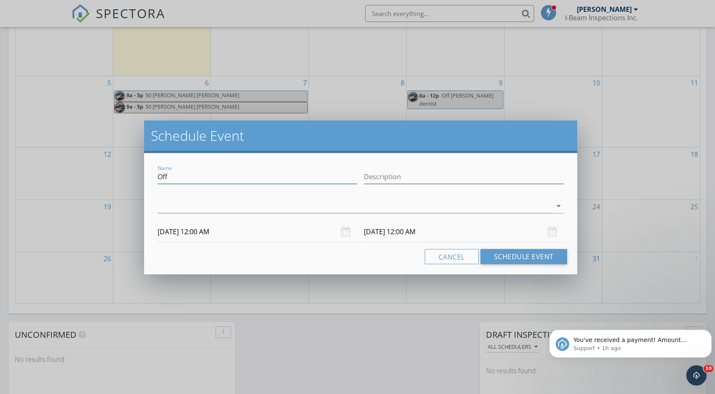
click at [197, 177] on input "Off" at bounding box center [257, 177] width 199 height 14
type input "TOM Off"
click at [414, 231] on input "10/24/2025 12:00 AM" at bounding box center [463, 231] width 199 height 21
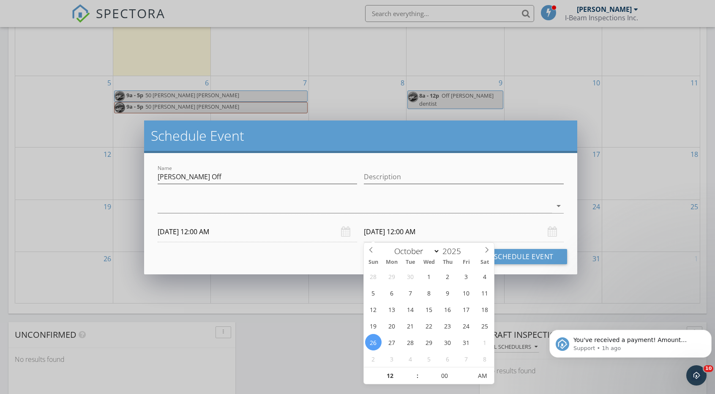
click at [450, 231] on input "10/26/2025 12:00 AM" at bounding box center [463, 231] width 199 height 21
type input "10/26/2025 12:00 PM"
click at [485, 377] on span "AM" at bounding box center [482, 375] width 23 height 17
type input "11"
type input "10/26/2025 11:00 AM"
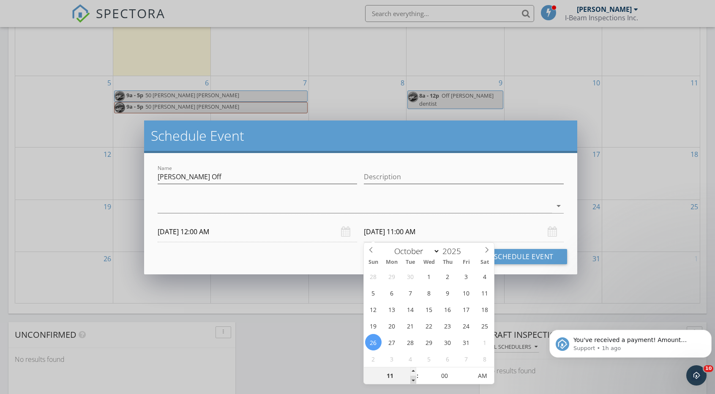
click at [412, 380] on span at bounding box center [413, 379] width 6 height 8
type input "12"
type input "10/26/2025 12:00 PM"
click at [414, 370] on span at bounding box center [413, 371] width 6 height 8
type input "01"
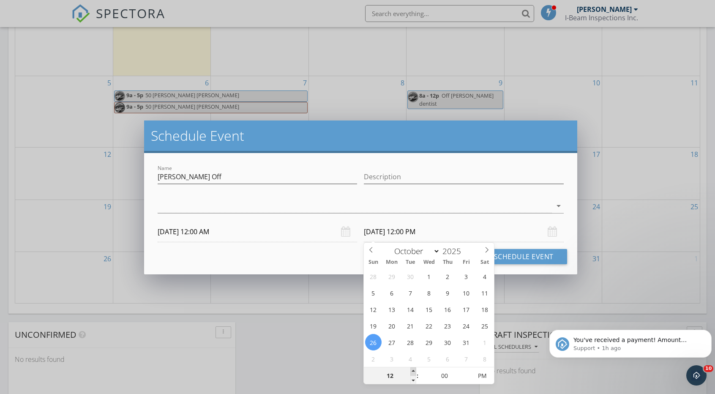
type input "10/26/2025 1:00 PM"
click at [414, 370] on span at bounding box center [413, 371] width 6 height 8
type input "02"
type input "10/26/2025 2:00 PM"
click at [414, 370] on span at bounding box center [413, 371] width 6 height 8
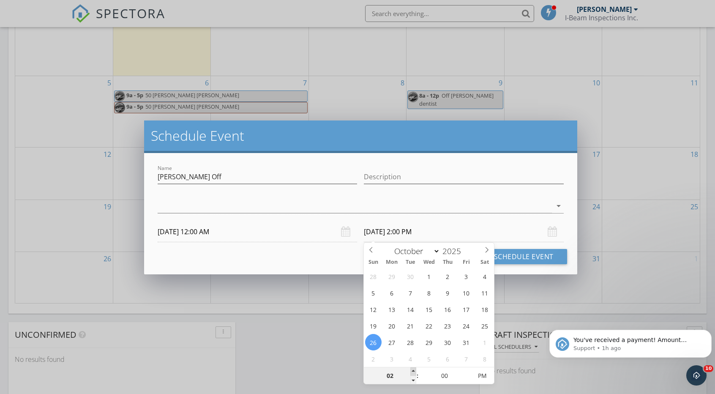
type input "03"
type input "10/26/2025 3:00 PM"
click at [414, 370] on span at bounding box center [413, 371] width 6 height 8
type input "04"
type input "10/26/2025 4:00 PM"
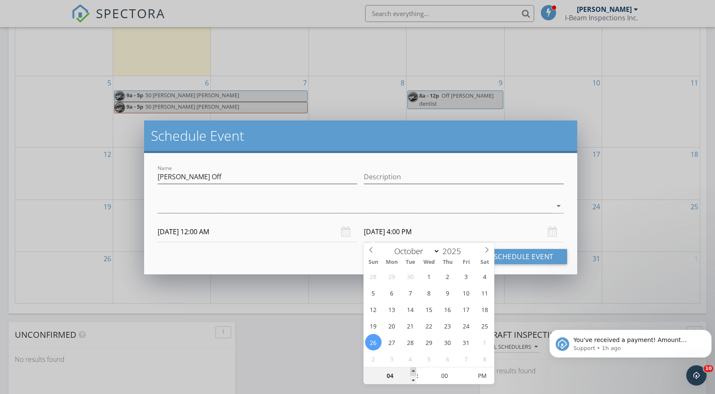
click at [414, 370] on span at bounding box center [413, 371] width 6 height 8
type input "05"
type input "10/26/2025 5:00 PM"
click at [414, 370] on span at bounding box center [413, 371] width 6 height 8
type input "06"
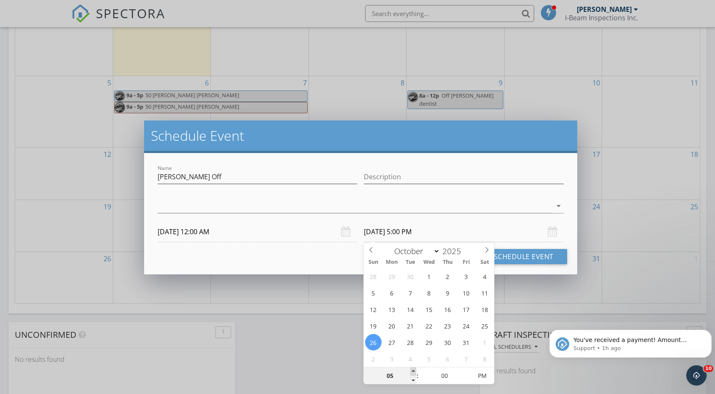
type input "10/26/2025 6:00 PM"
click at [414, 370] on span at bounding box center [413, 371] width 6 height 8
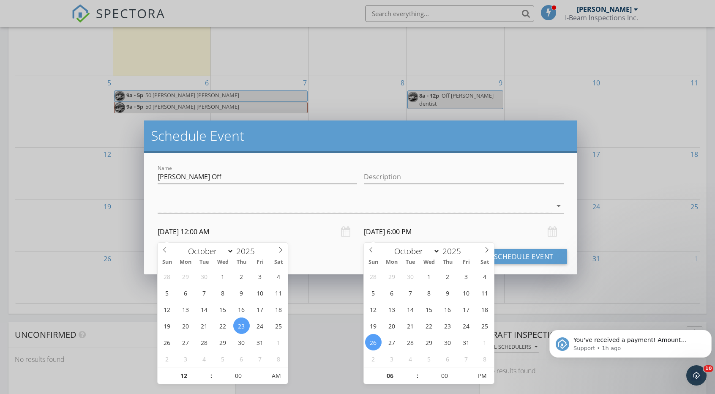
click at [276, 227] on input "10/23/2025 12:00 AM" at bounding box center [257, 231] width 199 height 21
click at [311, 196] on div "check_box_outline_blank Tom Teeters check_box_outline_blank John Grider arrow_d…" at bounding box center [360, 207] width 405 height 27
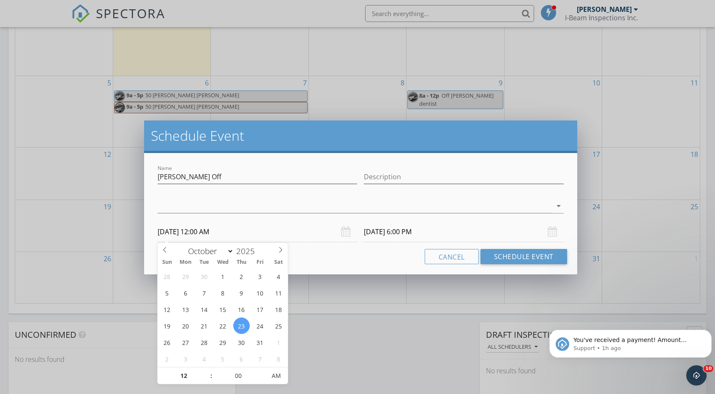
click at [227, 233] on input "10/23/2025 12:00 AM" at bounding box center [257, 231] width 199 height 21
type input "01"
type input "10/23/2025 1:00 AM"
click at [206, 370] on span at bounding box center [207, 371] width 6 height 8
type input "10/26/2025 7:00 PM"
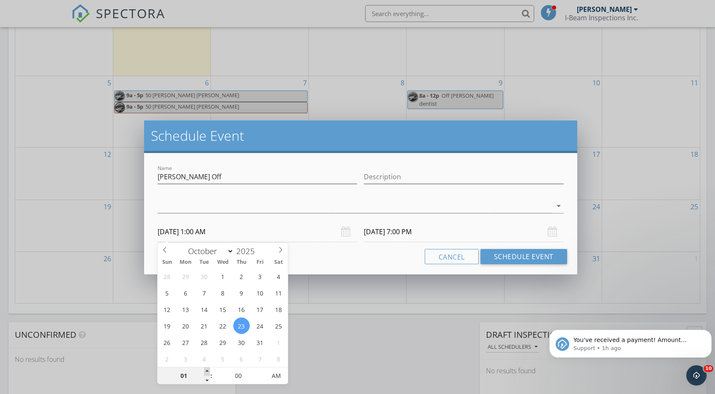
type input "02"
type input "10/23/2025 2:00 AM"
click at [206, 370] on span at bounding box center [207, 371] width 6 height 8
type input "03"
type input "10/23/2025 3:00 AM"
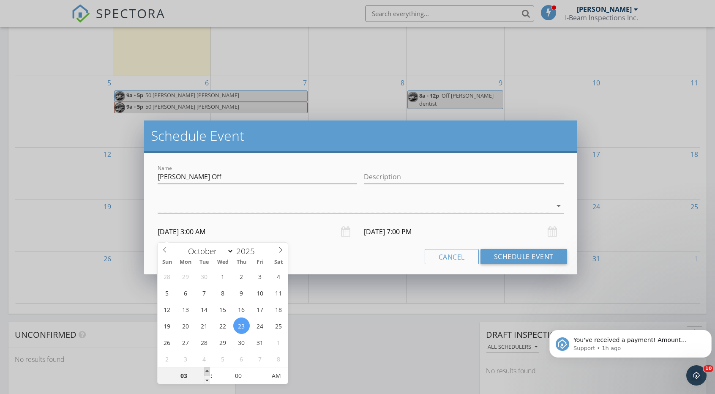
click at [206, 370] on span at bounding box center [207, 371] width 6 height 8
type input "10/26/2025 9:00 PM"
type input "04"
type input "10/23/2025 4:00 AM"
click at [206, 370] on span at bounding box center [207, 371] width 6 height 8
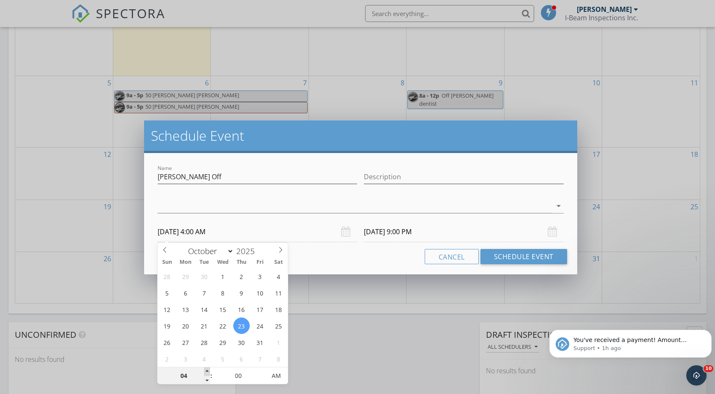
type input "10/26/2025 10:00 PM"
type input "05"
type input "10/23/2025 5:00 AM"
click at [206, 370] on span at bounding box center [207, 371] width 6 height 8
type input "10/26/2025 11:00 PM"
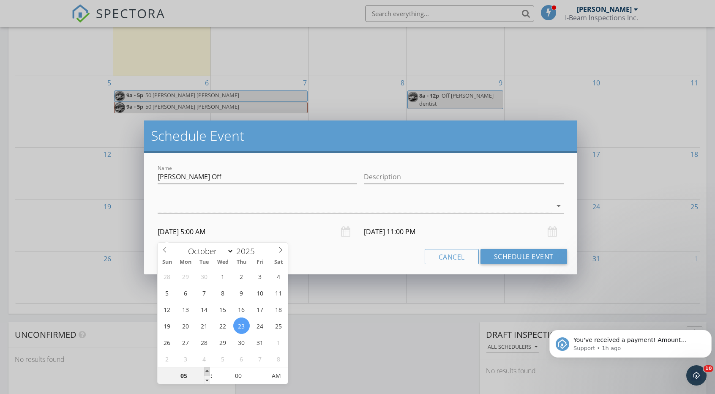
type input "06"
type input "10/23/2025 6:00 AM"
click at [206, 370] on span at bounding box center [207, 371] width 6 height 8
type input "10/27/2025 12:00 AM"
type input "07"
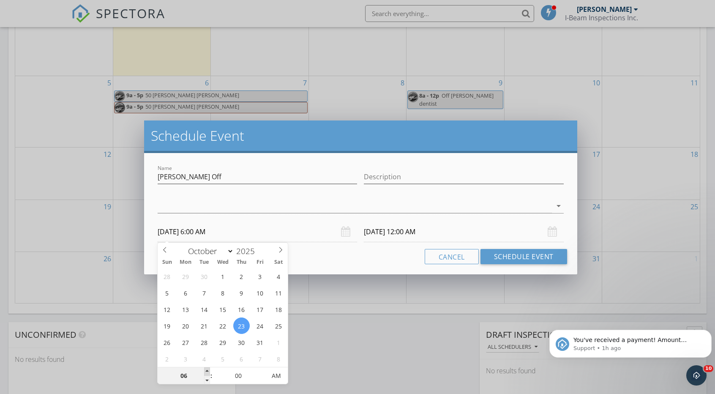
type input "10/23/2025 7:00 AM"
click at [206, 370] on span at bounding box center [207, 371] width 6 height 8
type input "10/27/2025 1:00 AM"
type input "08"
type input "10/23/2025 8:00 AM"
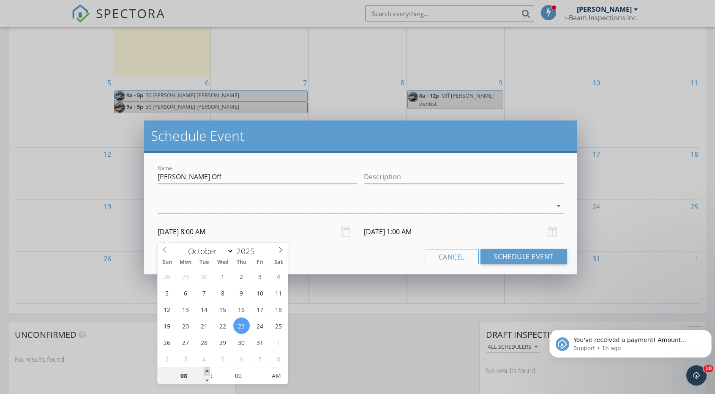
click at [206, 370] on span at bounding box center [207, 371] width 6 height 8
type input "10/27/2025 2:00 AM"
click at [261, 225] on input "10/23/2025 8:00 AM" at bounding box center [257, 231] width 199 height 21
click at [290, 196] on div "check_box_outline_blank Tom Teeters check_box_outline_blank John Grider arrow_d…" at bounding box center [360, 207] width 405 height 27
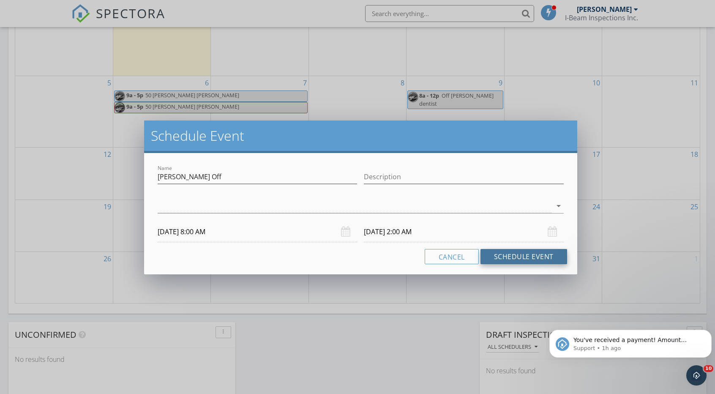
click at [506, 258] on button "Schedule Event" at bounding box center [523, 256] width 87 height 15
click at [323, 203] on div at bounding box center [355, 206] width 394 height 14
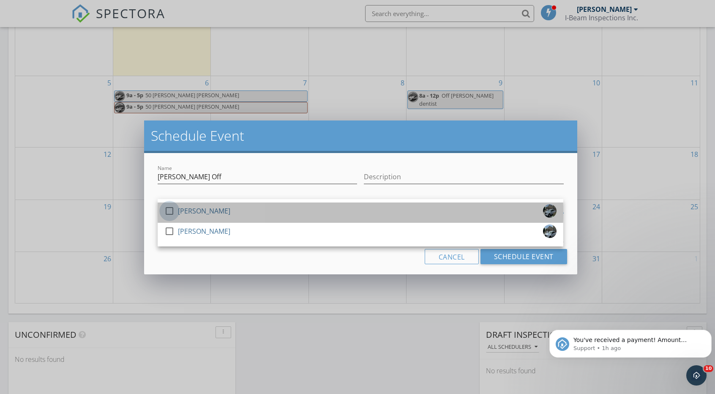
click at [171, 210] on div at bounding box center [169, 211] width 14 height 14
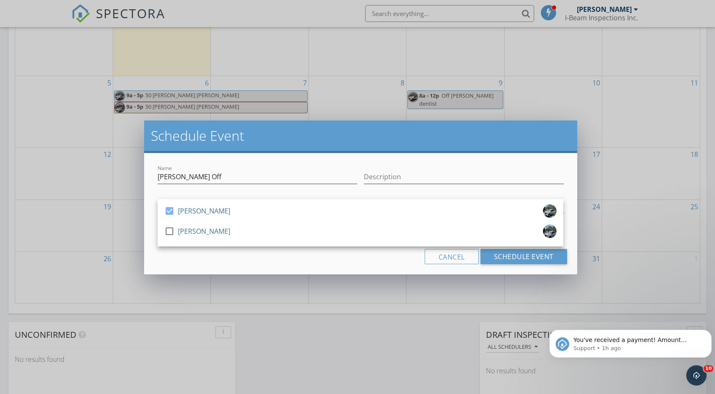
click at [337, 259] on div "Cancel Schedule Event" at bounding box center [360, 256] width 412 height 15
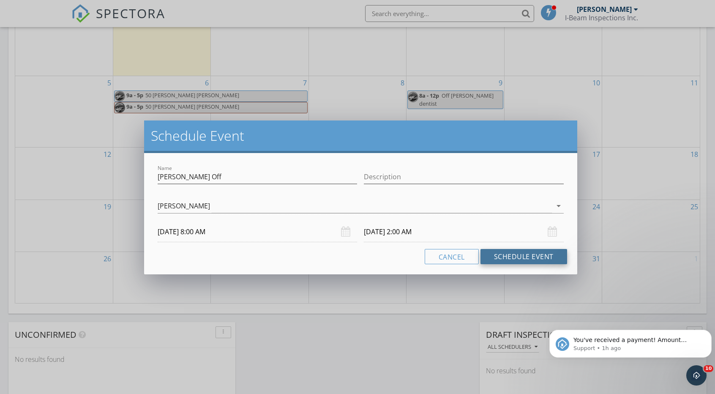
click at [509, 257] on button "Schedule Event" at bounding box center [523, 256] width 87 height 15
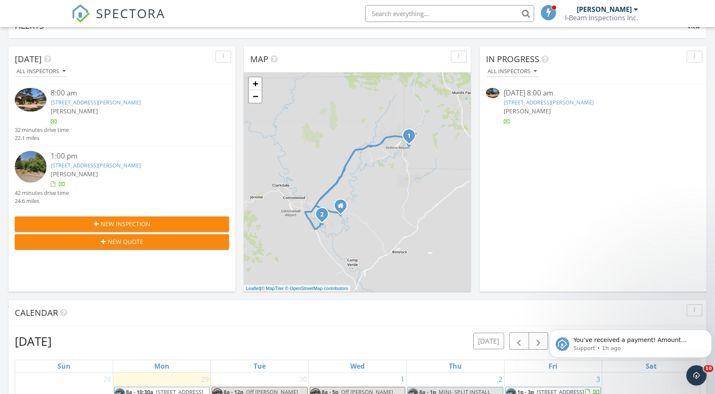
scroll to position [0, 0]
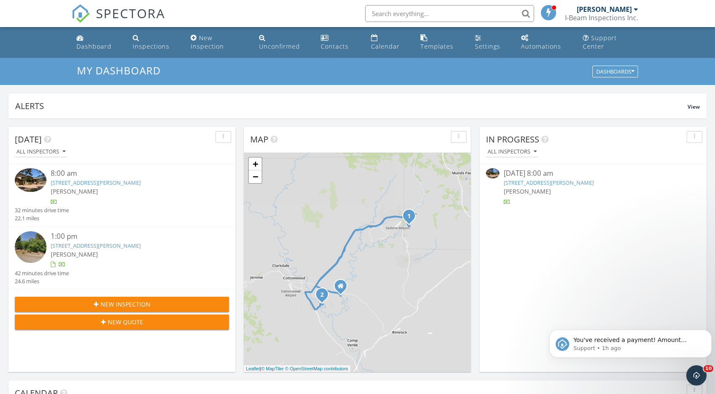
click at [133, 301] on span "New Inspection" at bounding box center [126, 303] width 50 height 9
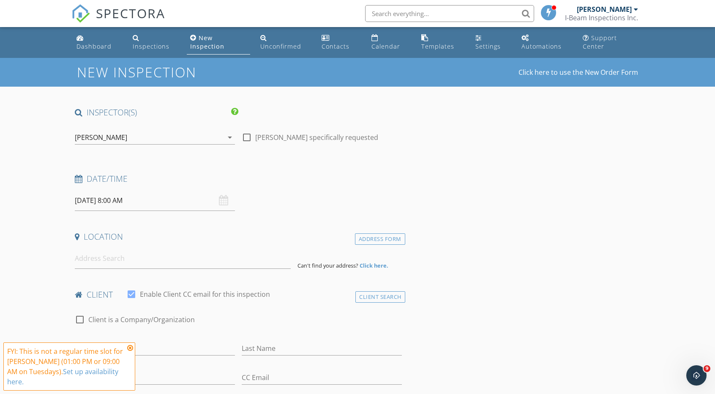
click at [224, 201] on div "[DATE] 8:00 AM" at bounding box center [155, 200] width 160 height 21
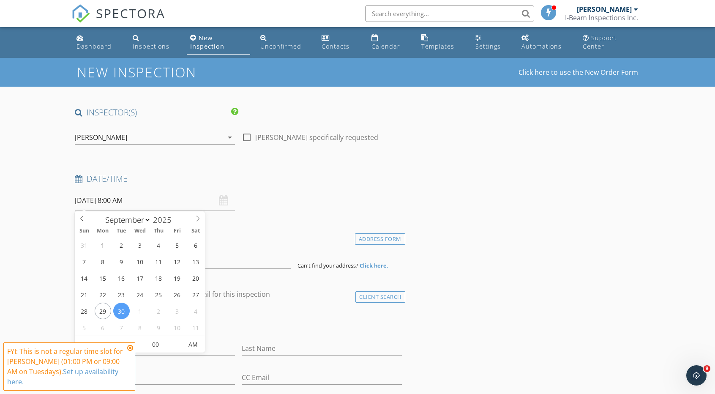
click at [119, 200] on input "09/30/2025 8:00 AM" at bounding box center [155, 200] width 160 height 21
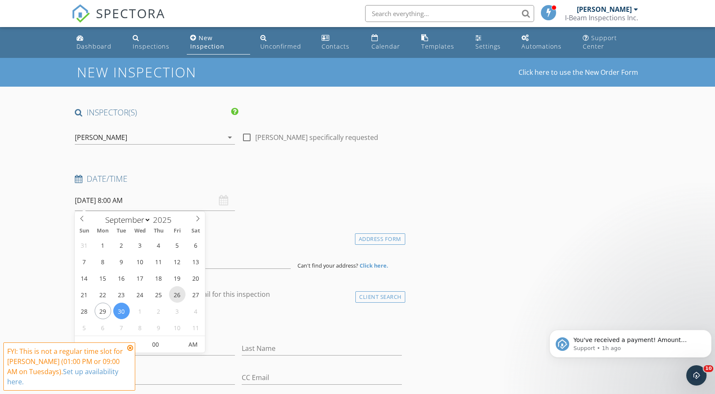
scroll to position [42, 0]
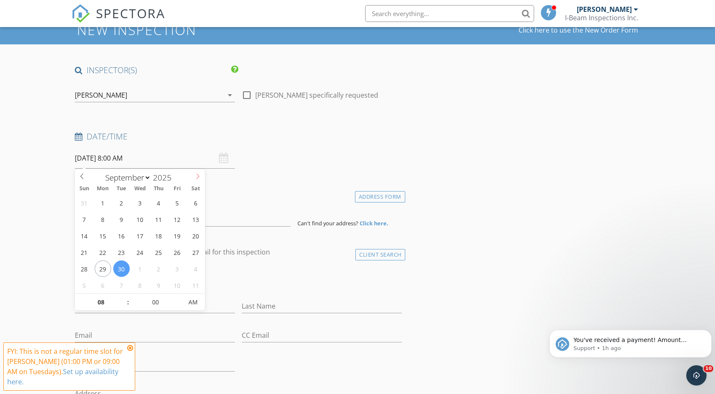
select select "9"
click at [196, 175] on icon at bounding box center [198, 176] width 6 height 6
type input "10/03/2025 8:00 AM"
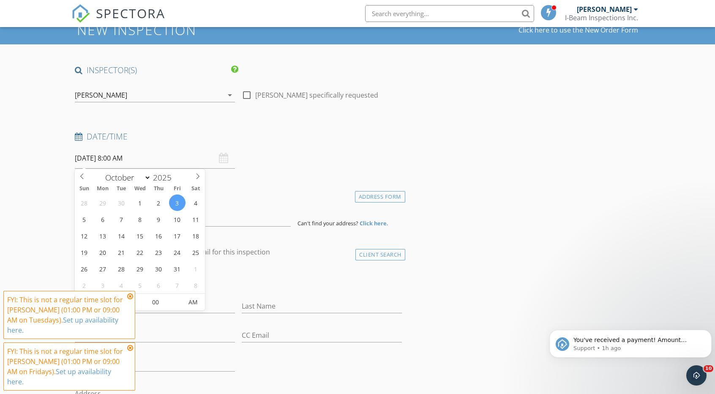
click at [177, 157] on input "10/03/2025 8:00 AM" at bounding box center [155, 158] width 160 height 21
type input "09"
type input "10/03/2025 9:00 AM"
click at [124, 297] on span at bounding box center [124, 298] width 6 height 8
type input "05"
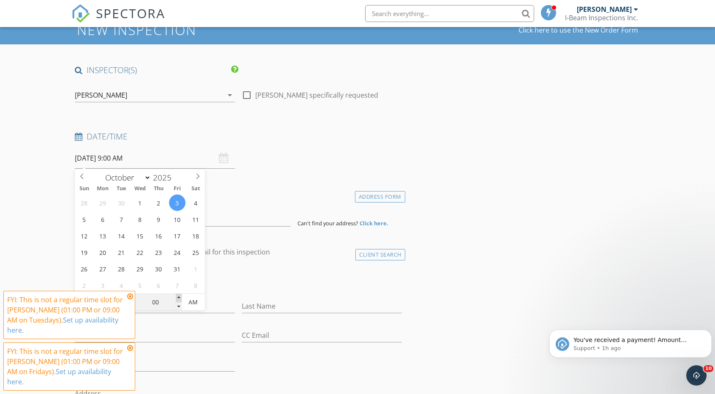
type input "10/03/2025 9:05 AM"
click at [178, 297] on span at bounding box center [179, 298] width 6 height 8
type input "10"
type input "10/03/2025 9:10 AM"
click at [178, 297] on span at bounding box center [179, 298] width 6 height 8
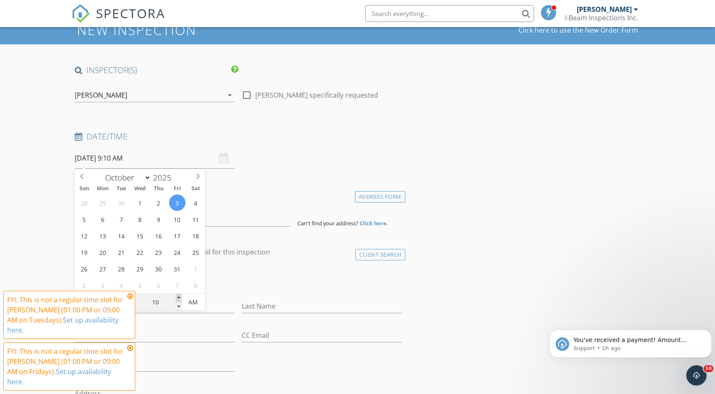
type input "15"
type input "10/03/2025 9:15 AM"
click at [178, 297] on span at bounding box center [179, 298] width 6 height 8
type input "20"
type input "10/03/2025 9:20 AM"
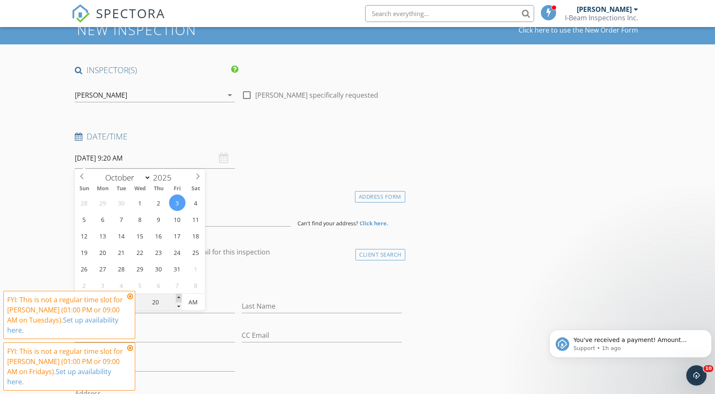
click at [178, 297] on span at bounding box center [179, 298] width 6 height 8
type input "25"
type input "10/03/2025 9:25 AM"
click at [178, 297] on span at bounding box center [179, 298] width 6 height 8
type input "30"
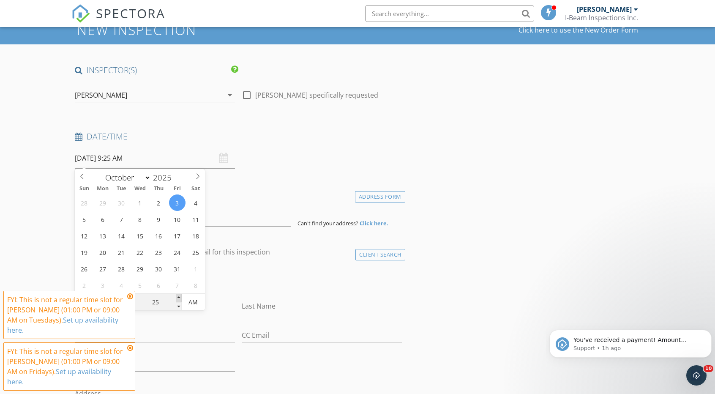
type input "10/03/2025 9:30 AM"
click at [178, 297] on span at bounding box center [179, 298] width 6 height 8
click at [240, 277] on div "check_box_outline_blank Client is a Company/Organization" at bounding box center [238, 281] width 327 height 22
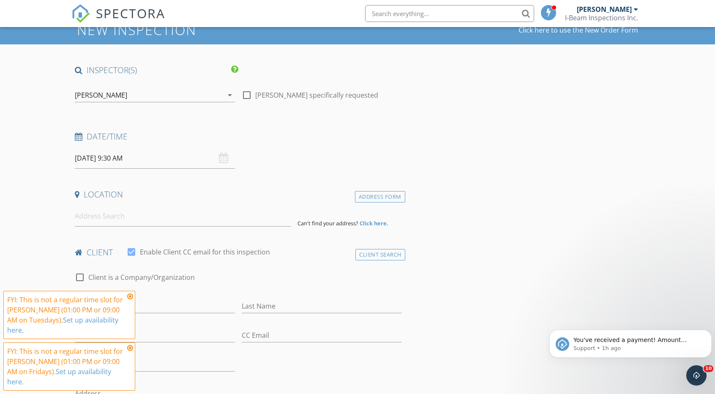
click at [131, 299] on icon at bounding box center [130, 296] width 6 height 7
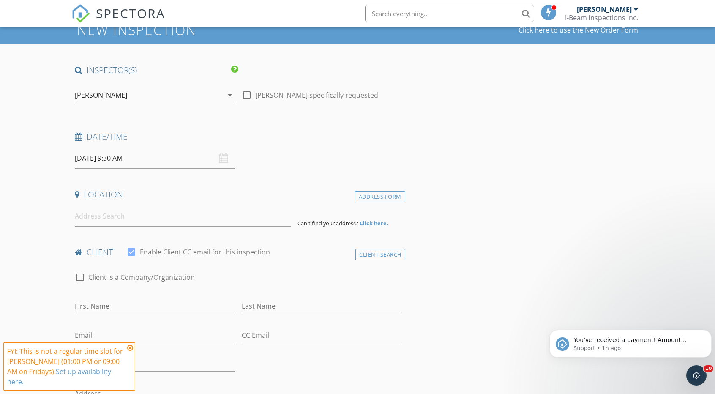
click at [131, 351] on icon at bounding box center [130, 347] width 6 height 7
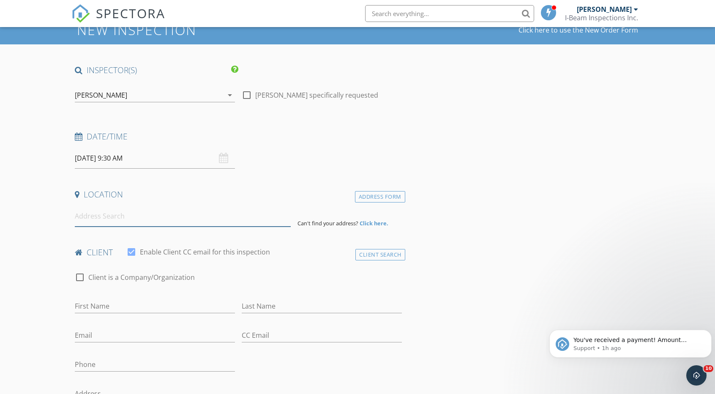
click at [114, 218] on input at bounding box center [182, 216] width 215 height 21
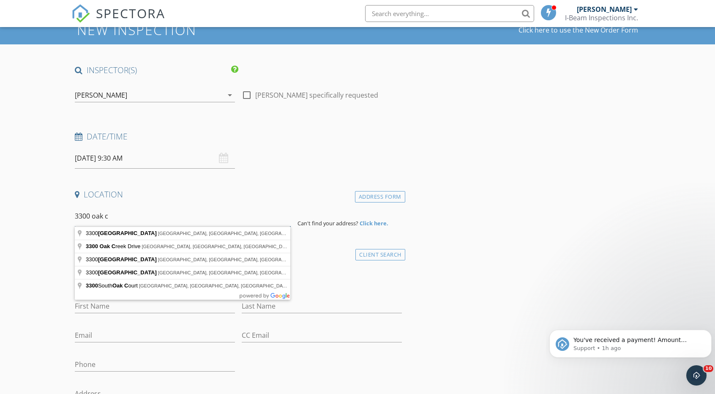
click at [91, 217] on input "3300 oak c" at bounding box center [182, 216] width 215 height 21
click at [109, 217] on input "330 oak c" at bounding box center [182, 216] width 215 height 21
type input "330 Oak Creek Cliffs Drive, Sedona, AZ, USA"
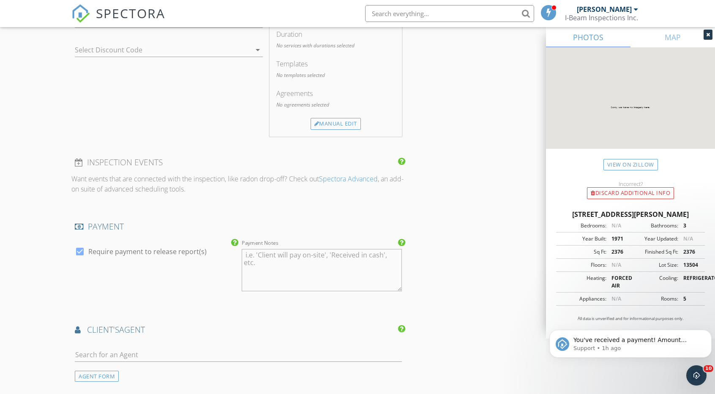
scroll to position [887, 0]
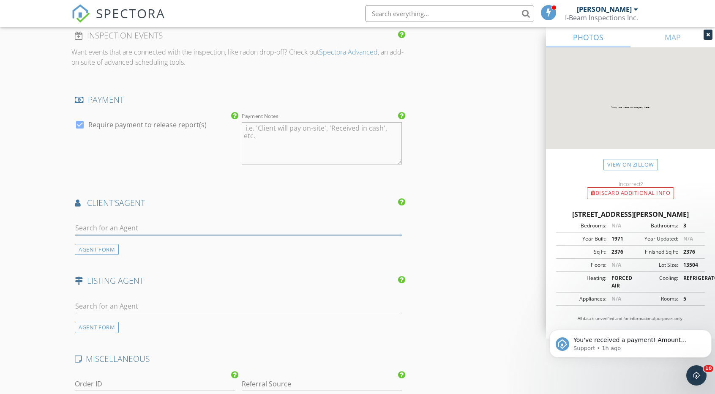
click at [117, 224] on input "text" at bounding box center [238, 228] width 327 height 14
type input "elisa"
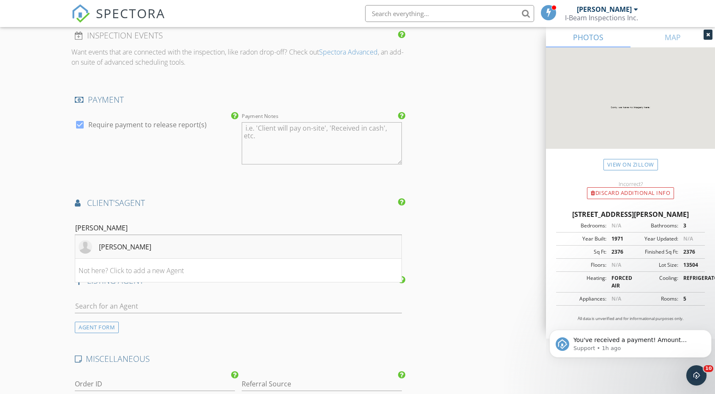
click at [115, 248] on div "Elisa Andreis" at bounding box center [125, 247] width 52 height 10
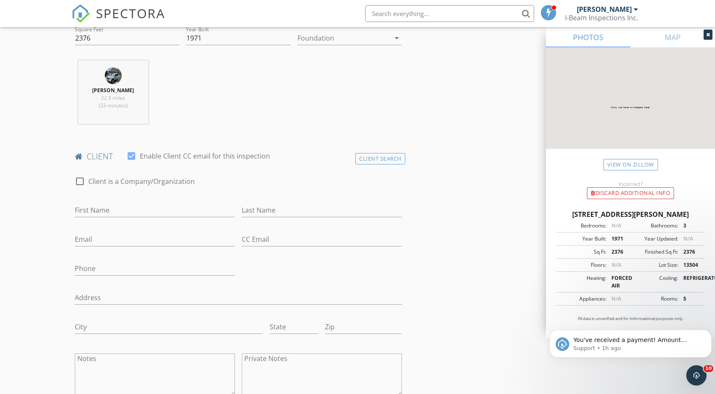
scroll to position [296, 0]
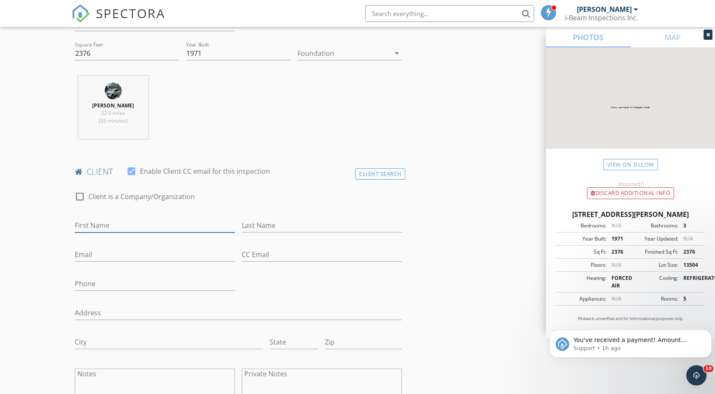
click at [114, 222] on input "First Name" at bounding box center [155, 225] width 160 height 14
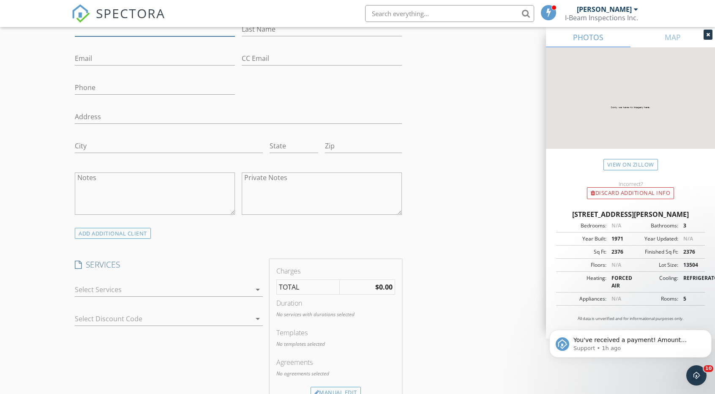
scroll to position [507, 0]
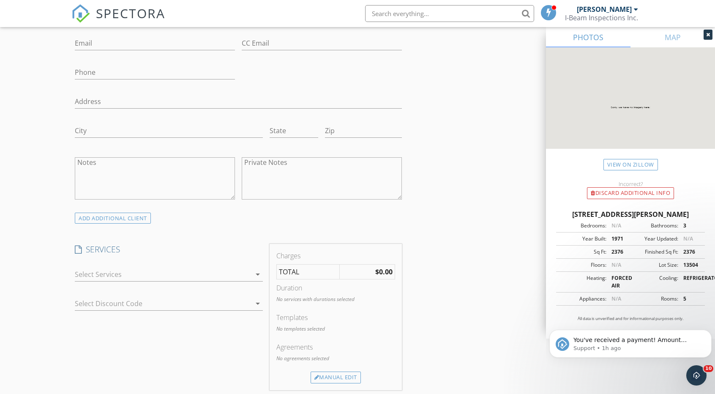
click at [257, 271] on icon "arrow_drop_down" at bounding box center [258, 274] width 10 height 10
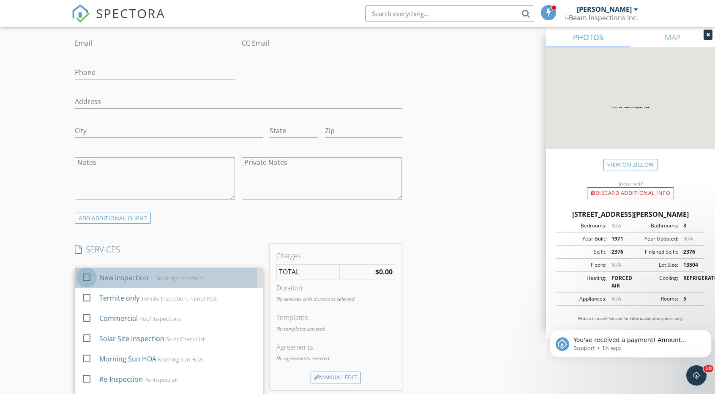
click at [85, 277] on div at bounding box center [86, 277] width 14 height 14
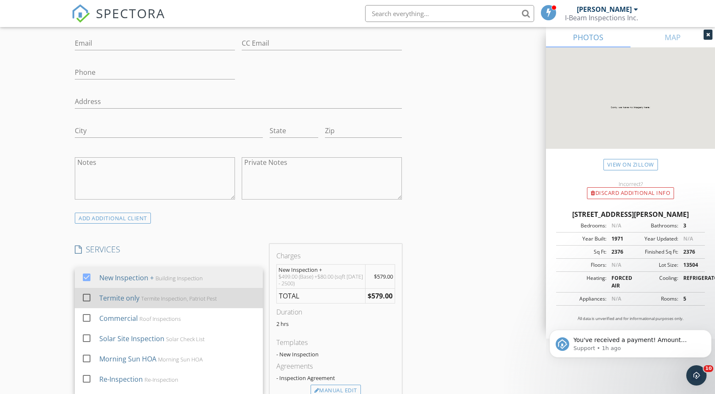
click at [87, 297] on div at bounding box center [86, 297] width 14 height 14
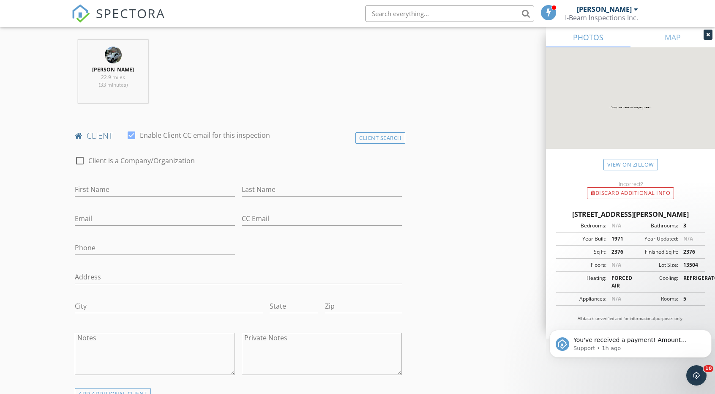
scroll to position [338, 0]
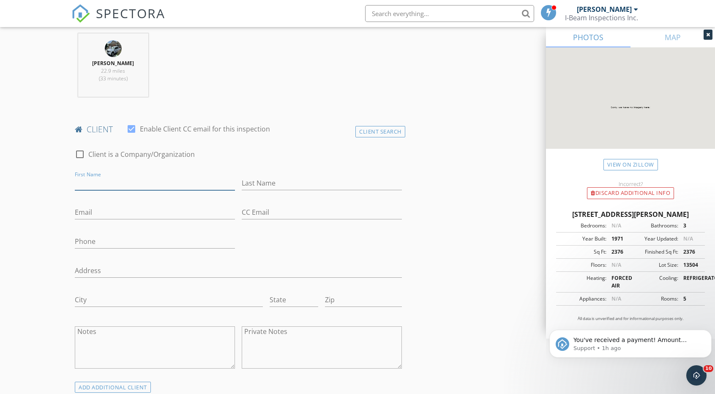
click at [151, 183] on input "First Name" at bounding box center [155, 183] width 160 height 14
type input "Michael"
click at [289, 184] on input "Last Name" at bounding box center [322, 183] width 160 height 14
type input "Soohoo"
click at [119, 209] on input "Email" at bounding box center [155, 212] width 160 height 14
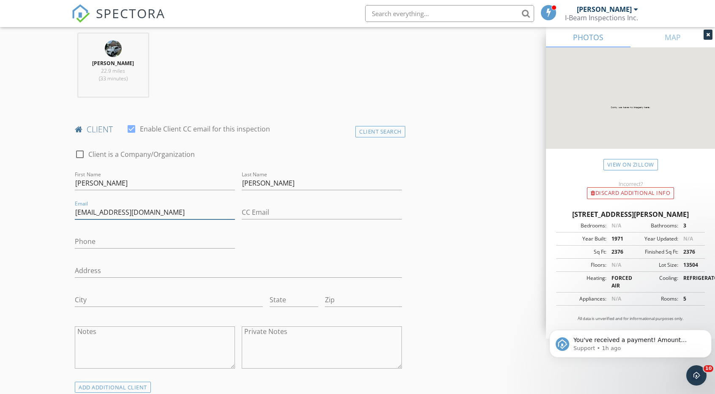
type input "gryphons@aol.com"
click at [116, 239] on input "Phone" at bounding box center [155, 241] width 160 height 14
type input "646-824-8760"
click at [270, 242] on div "check_box_outline_blank Client is a Company/Organization First Name Michael Las…" at bounding box center [238, 261] width 334 height 240
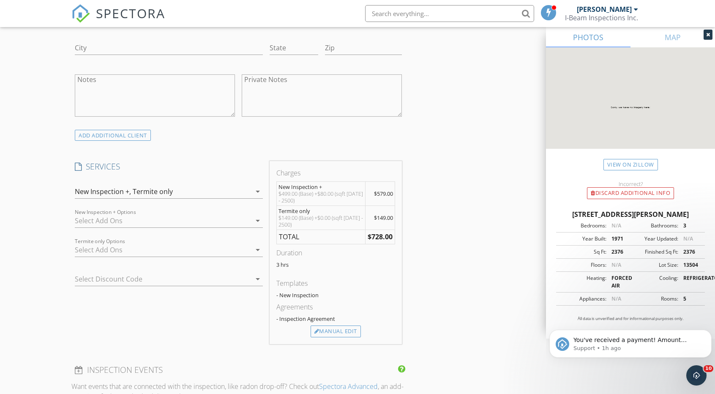
scroll to position [591, 0]
click at [257, 188] on icon "arrow_drop_down" at bounding box center [258, 190] width 10 height 10
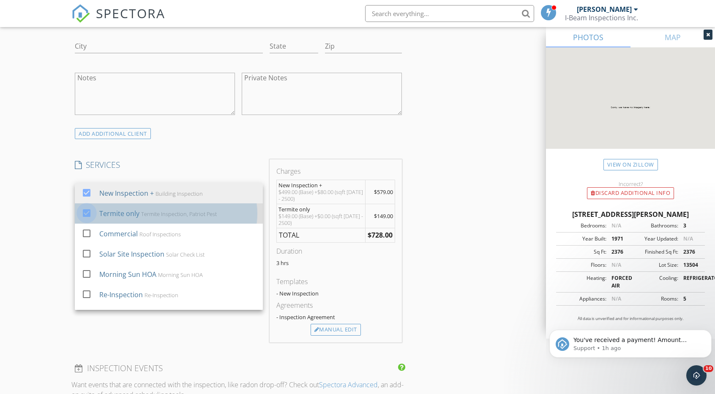
click at [89, 212] on div at bounding box center [86, 213] width 14 height 14
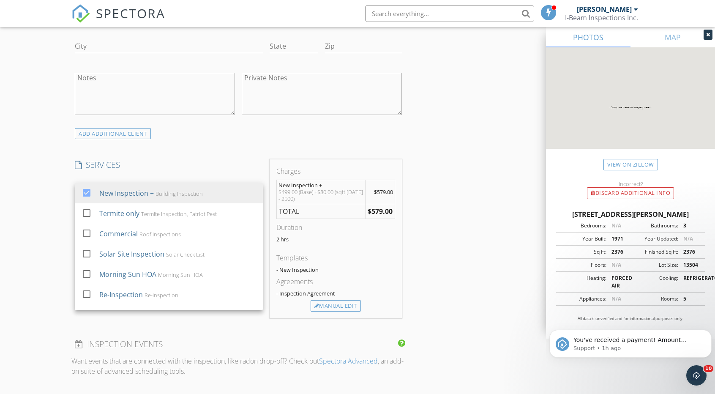
click at [50, 200] on div "New Inspection Click here to use the New Order Form INSPECTOR(S) check_box Tom …" at bounding box center [357, 351] width 715 height 1768
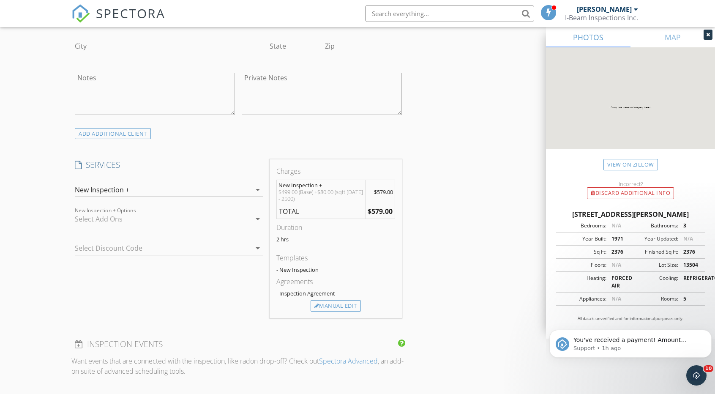
click at [114, 217] on div at bounding box center [163, 219] width 176 height 14
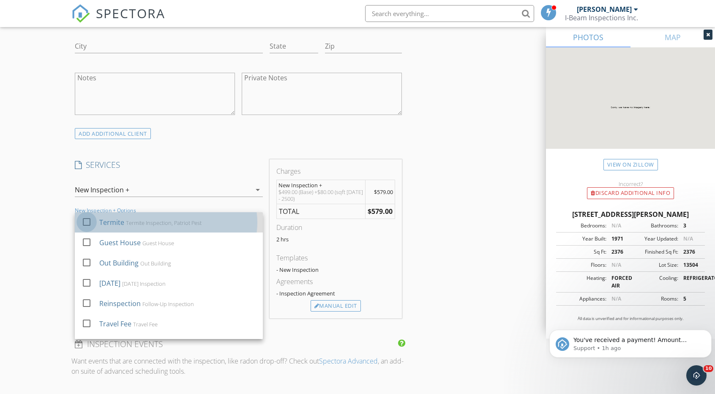
click at [86, 219] on div at bounding box center [86, 222] width 14 height 14
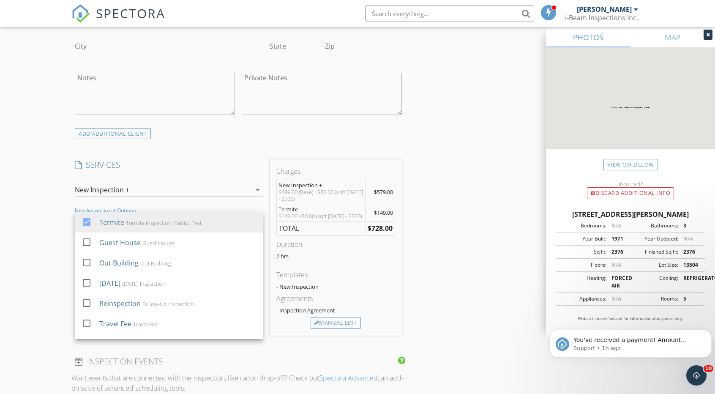
click at [463, 182] on div "INSPECTOR(S) check_box Tom Teeters PRIMARY check_box_outline_blank John Grider …" at bounding box center [357, 374] width 572 height 1716
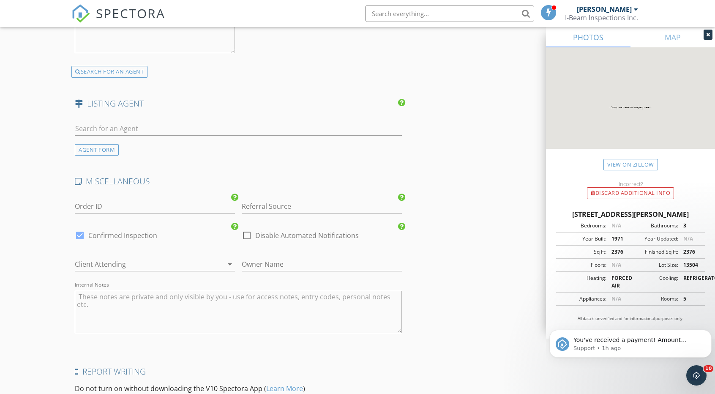
scroll to position [1445, 0]
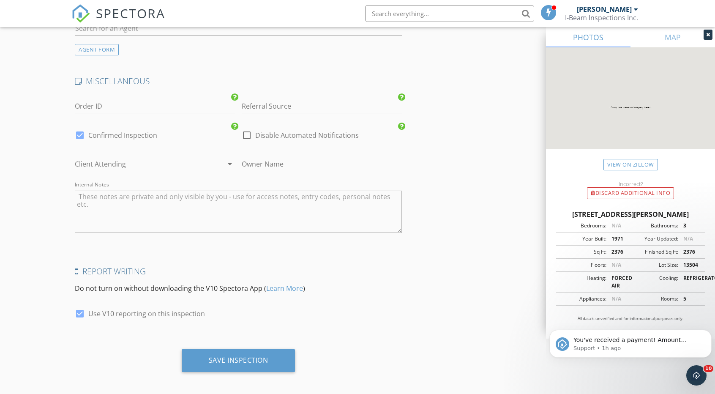
click at [204, 161] on div at bounding box center [143, 164] width 136 height 14
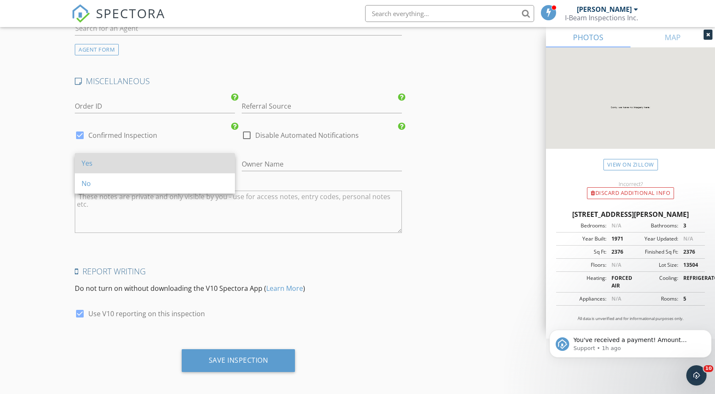
click at [94, 162] on div "Yes" at bounding box center [155, 163] width 147 height 10
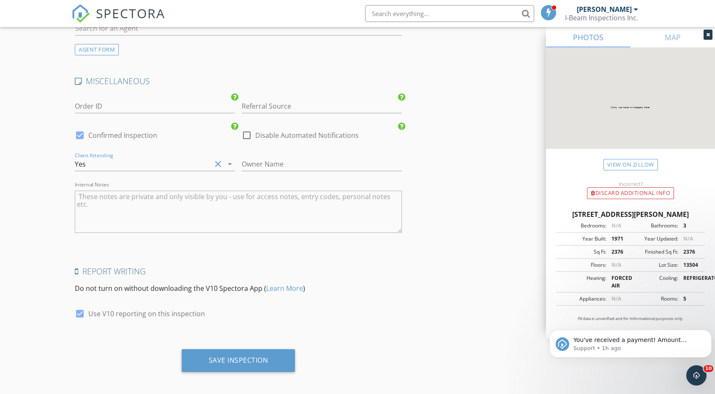
click at [155, 209] on textarea "Internal Notes" at bounding box center [238, 211] width 327 height 42
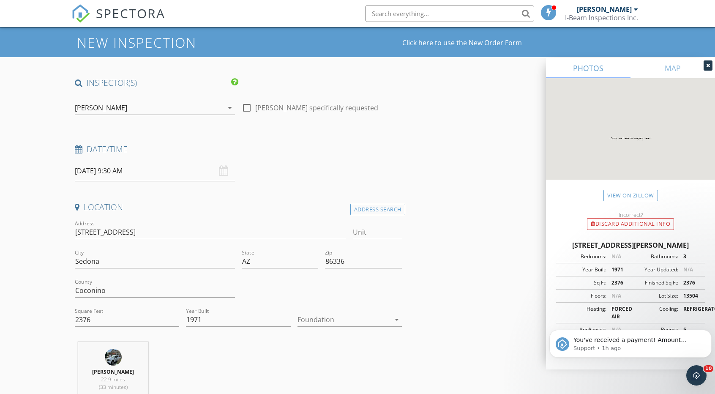
scroll to position [42, 0]
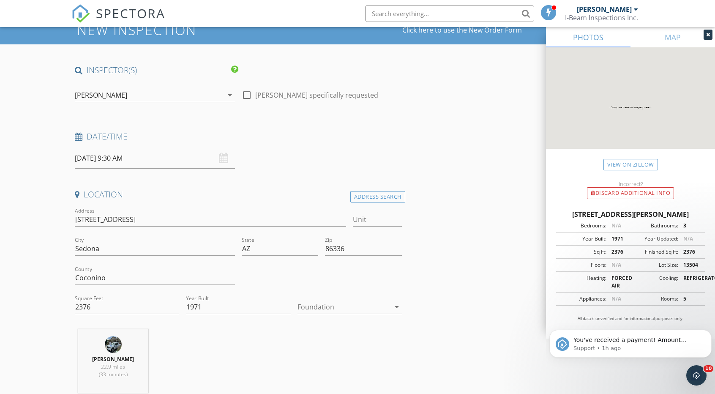
type textarea "Pre Inspection"
click at [228, 94] on icon "arrow_drop_down" at bounding box center [230, 95] width 10 height 10
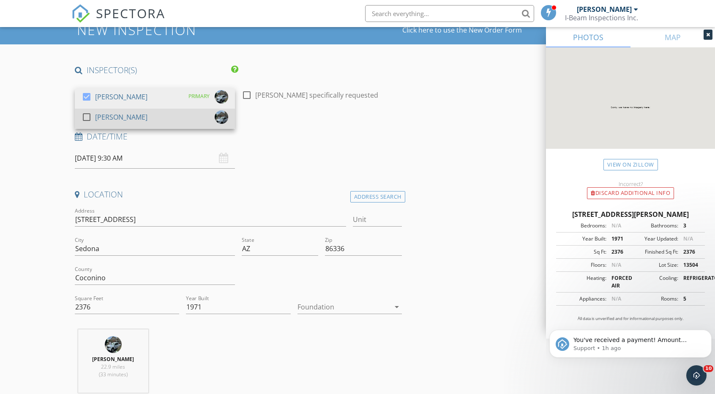
click at [84, 115] on div at bounding box center [86, 117] width 14 height 14
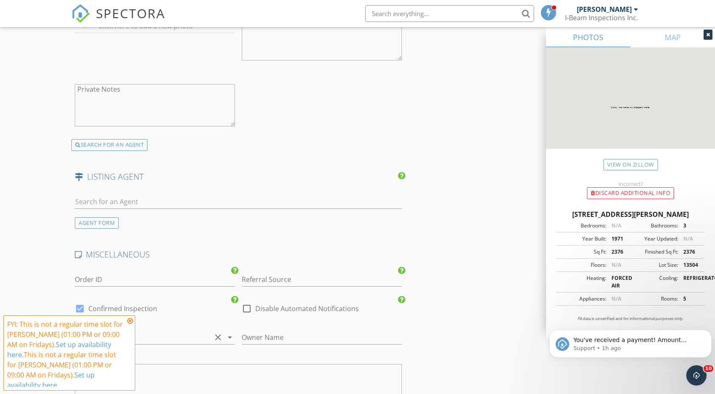
scroll to position [1309, 0]
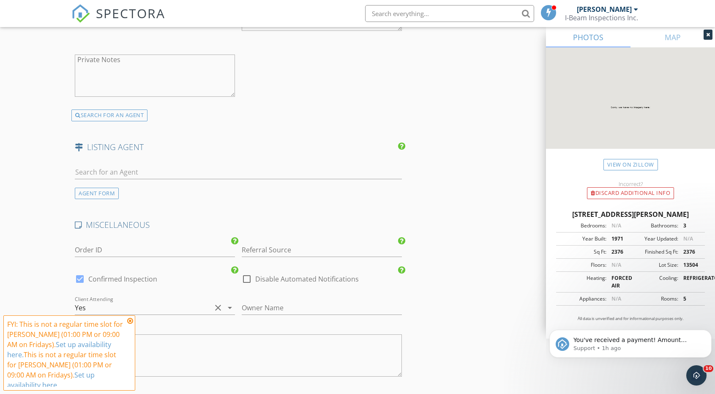
click at [130, 324] on icon at bounding box center [130, 320] width 6 height 7
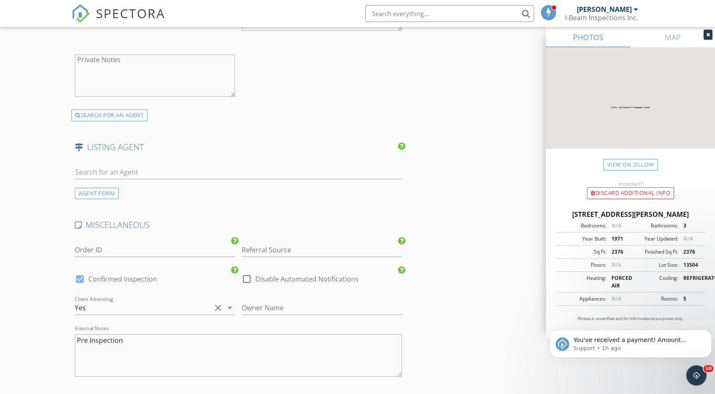
scroll to position [1453, 0]
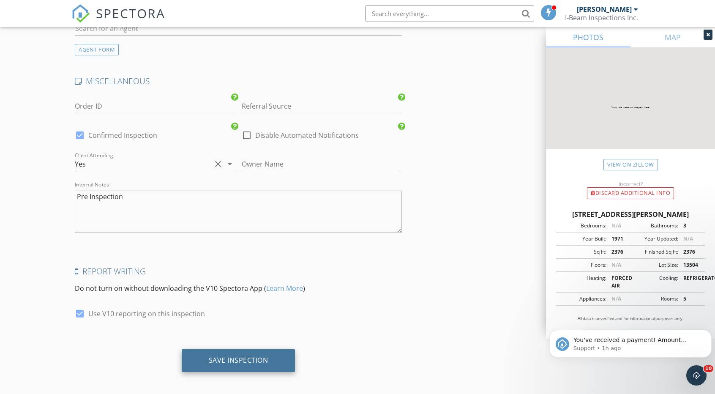
click at [237, 360] on div "Save Inspection" at bounding box center [239, 360] width 114 height 23
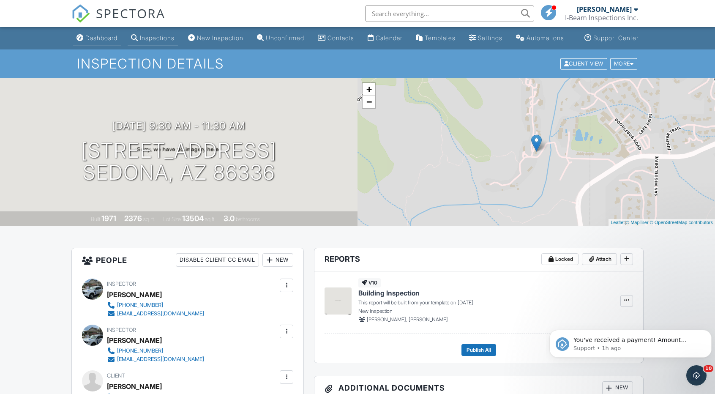
click at [98, 41] on div "Dashboard" at bounding box center [101, 37] width 32 height 7
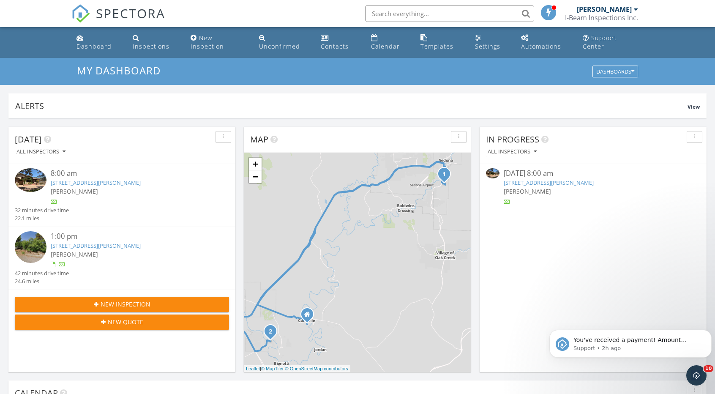
click at [571, 184] on link "[STREET_ADDRESS][PERSON_NAME]" at bounding box center [548, 183] width 90 height 8
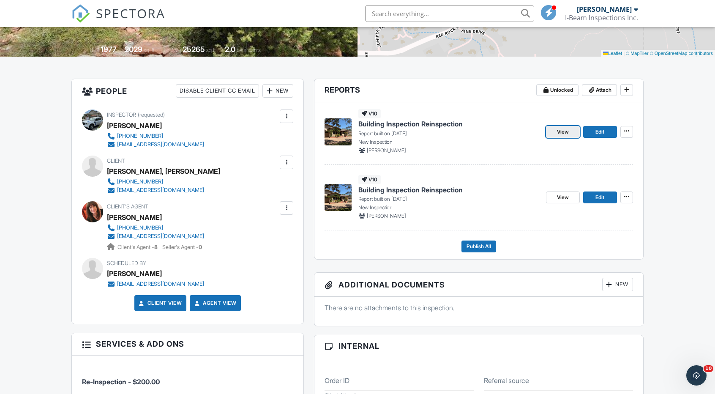
click at [563, 136] on span "View" at bounding box center [563, 132] width 12 height 8
click at [563, 201] on span "View" at bounding box center [563, 197] width 12 height 8
click at [557, 136] on span "View" at bounding box center [563, 132] width 12 height 8
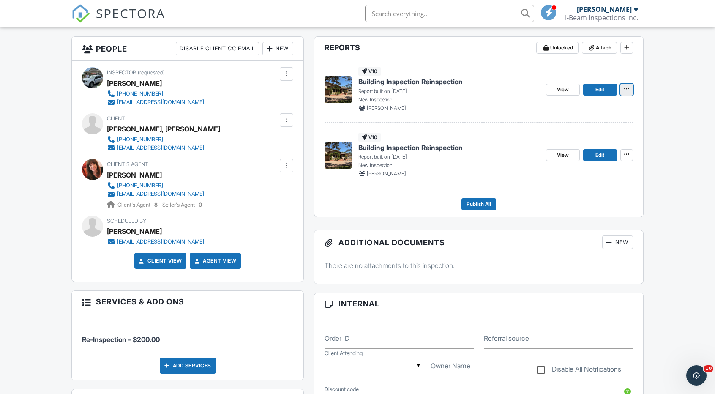
click at [629, 93] on span at bounding box center [626, 88] width 8 height 8
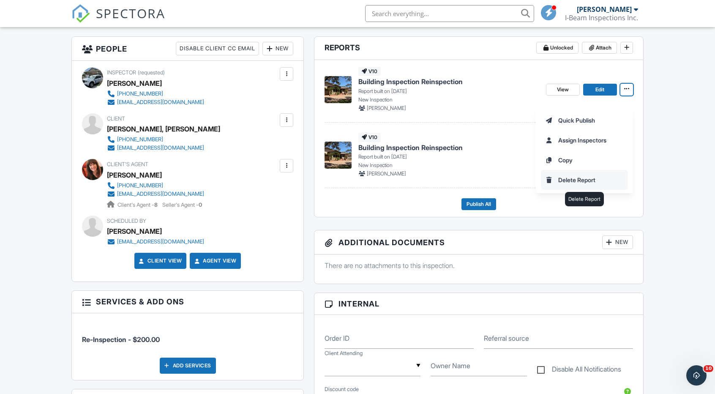
click at [596, 177] on input "Delete Report" at bounding box center [584, 179] width 86 height 19
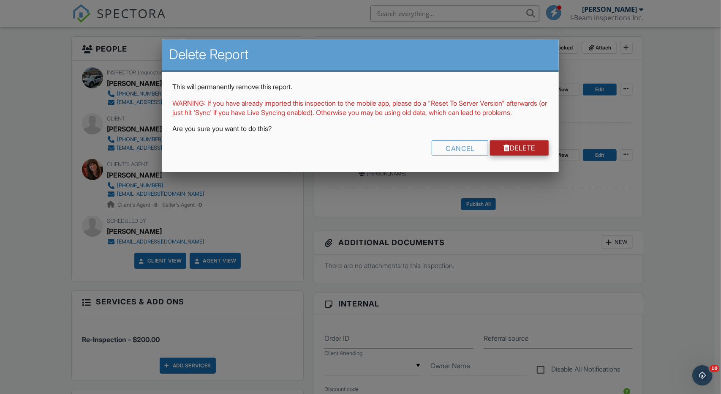
click at [516, 155] on link "Delete" at bounding box center [519, 147] width 59 height 15
